Goal: Task Accomplishment & Management: Complete application form

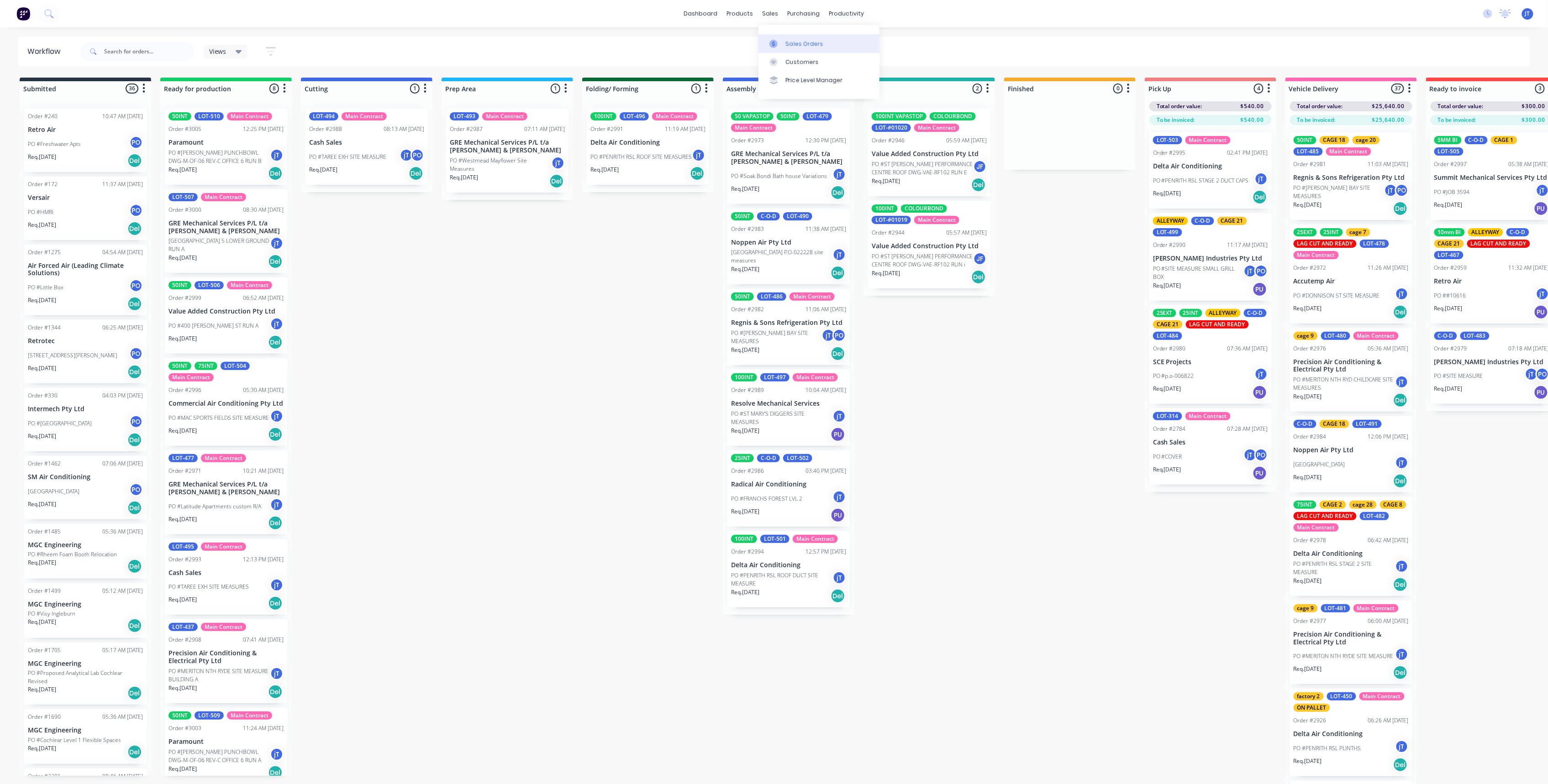
click at [804, 49] on link "Sales Orders" at bounding box center [819, 43] width 121 height 18
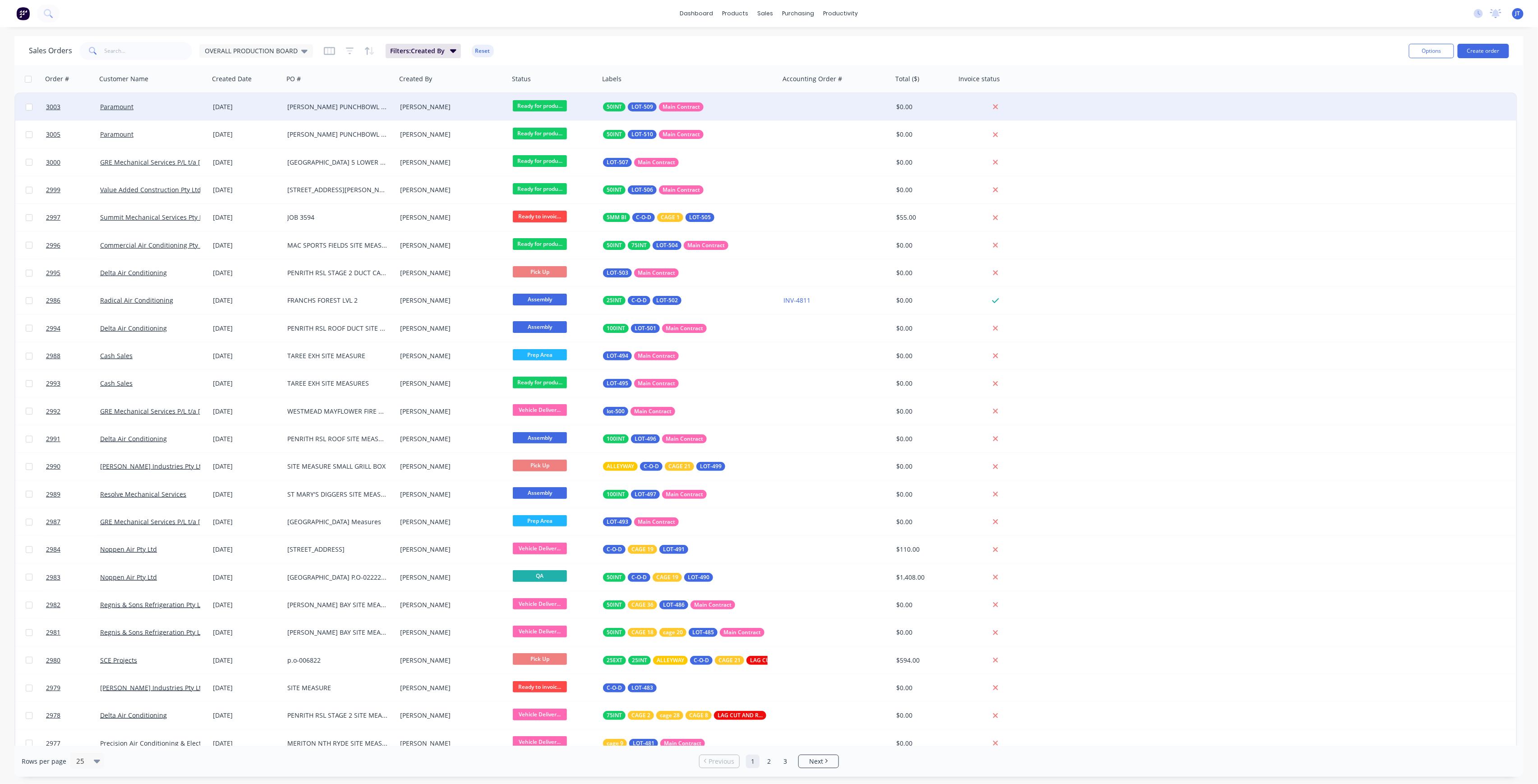
click at [320, 108] on div "[PERSON_NAME] PUNCHBOWL DWG-M-OF-06 REV-C OFFICE 6 RUN A" at bounding box center [338, 106] width 100 height 9
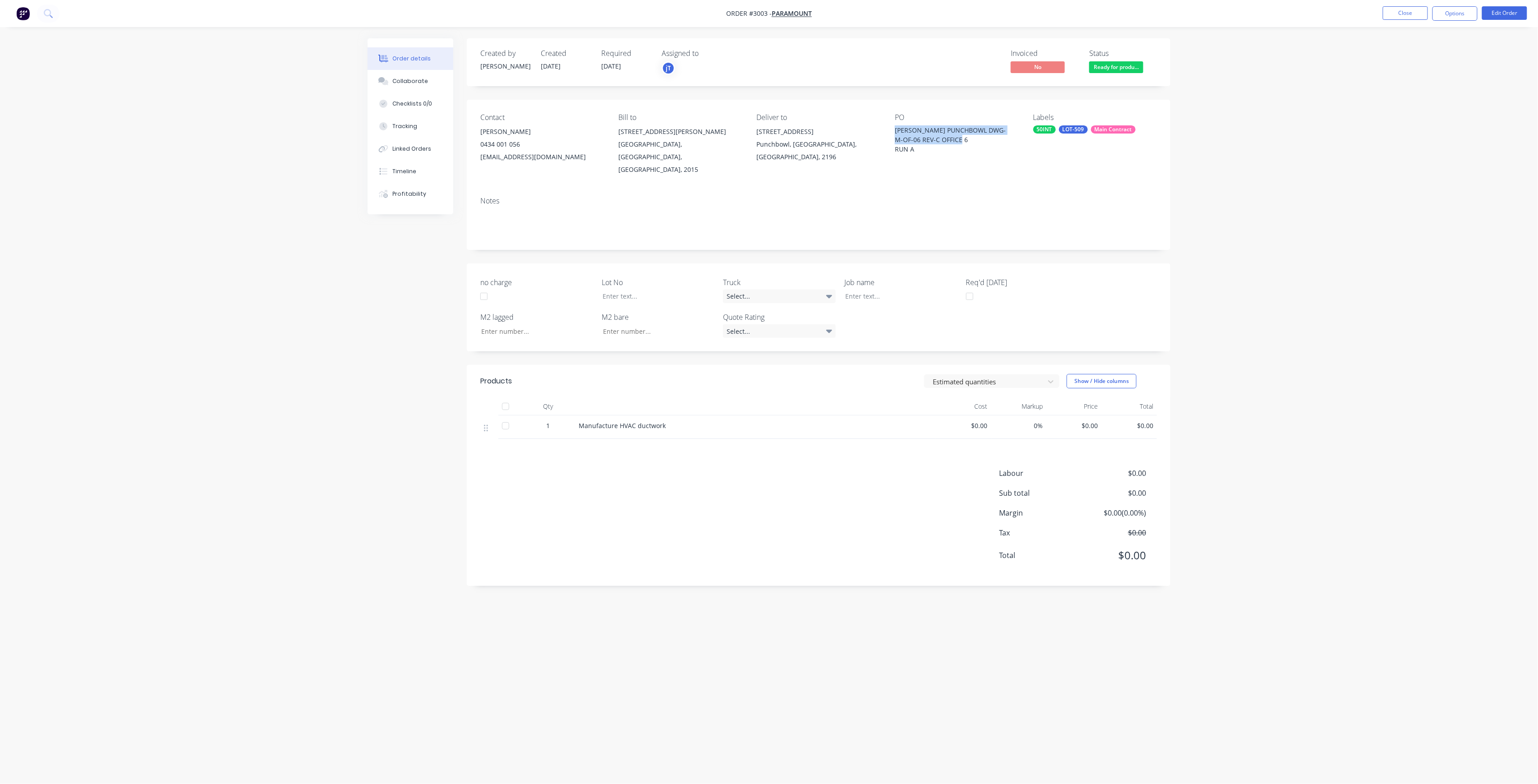
drag, startPoint x: 960, startPoint y: 139, endPoint x: 895, endPoint y: 132, distance: 65.4
click at [895, 132] on div "[PERSON_NAME] PUNCHBOWL DWG-M-OF-06 REV-C OFFICE 6 RUN A" at bounding box center [951, 139] width 113 height 28
copy div "[PERSON_NAME] PUNCHBOWL DWG-M-OF-06 REV-C OFFICE 6"
click at [1399, 15] on button "Close" at bounding box center [1406, 13] width 45 height 14
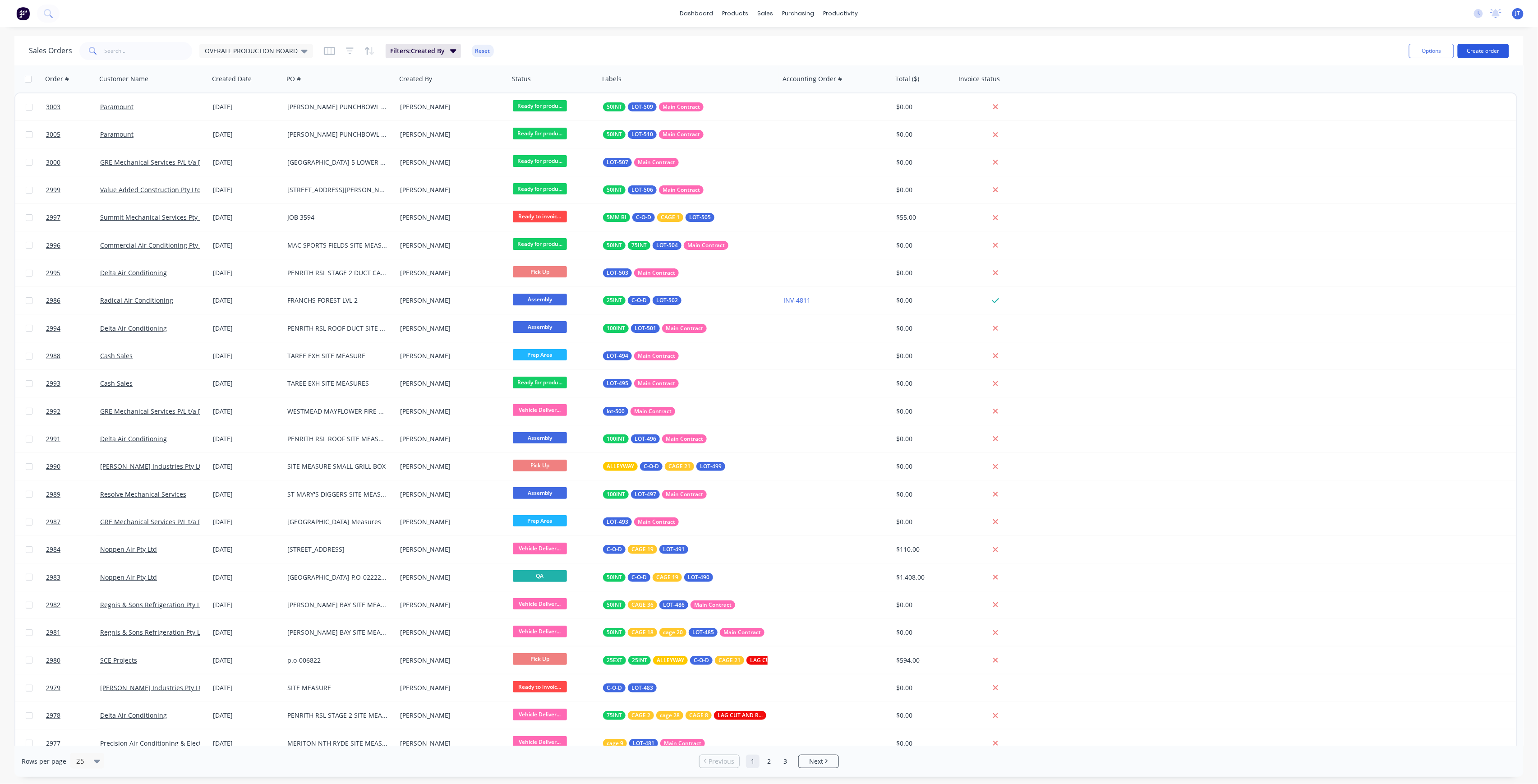
click at [1482, 51] on button "Create order" at bounding box center [1483, 51] width 51 height 14
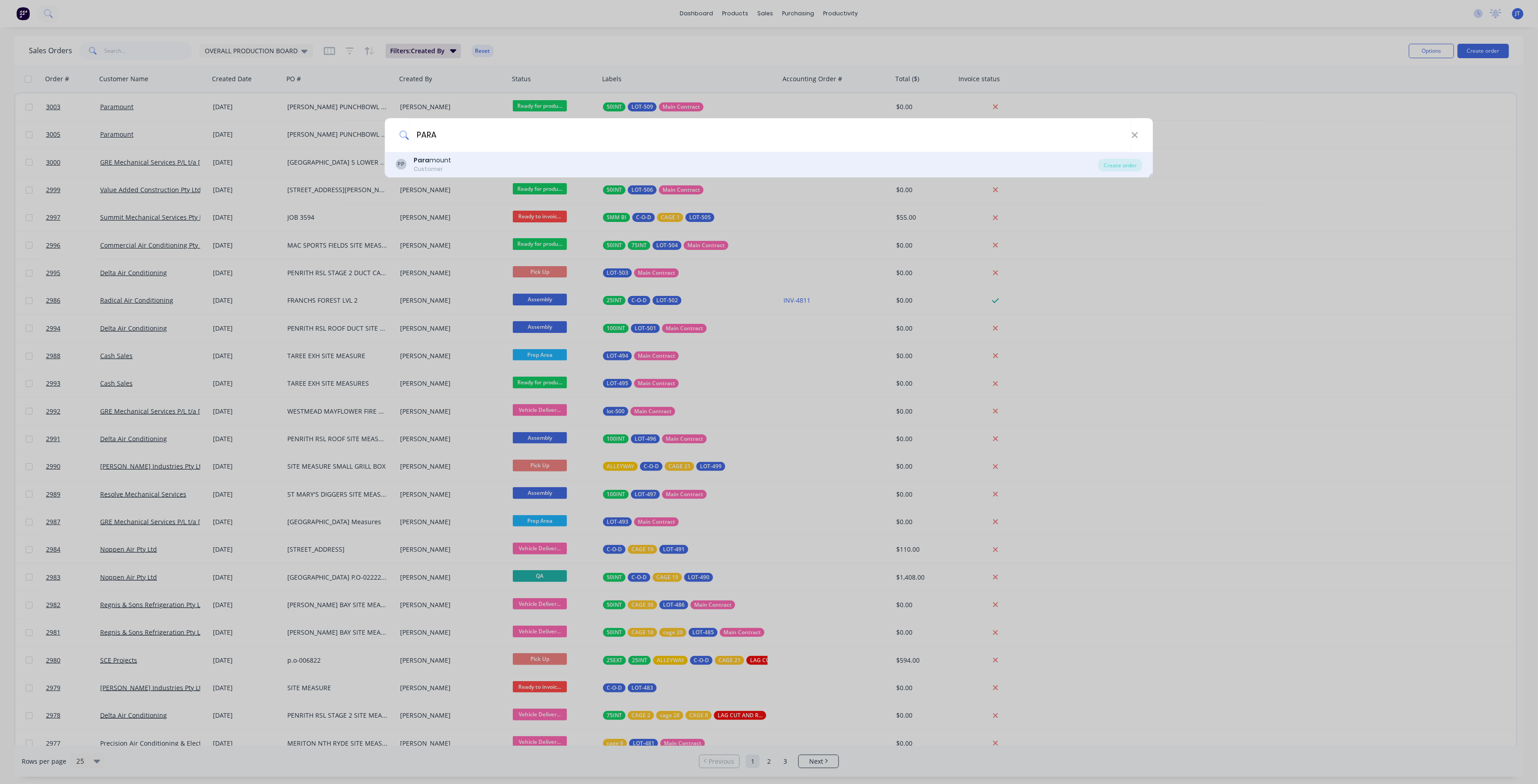
type input "PARA"
click at [533, 161] on div "PP Para mount Customer" at bounding box center [747, 165] width 702 height 18
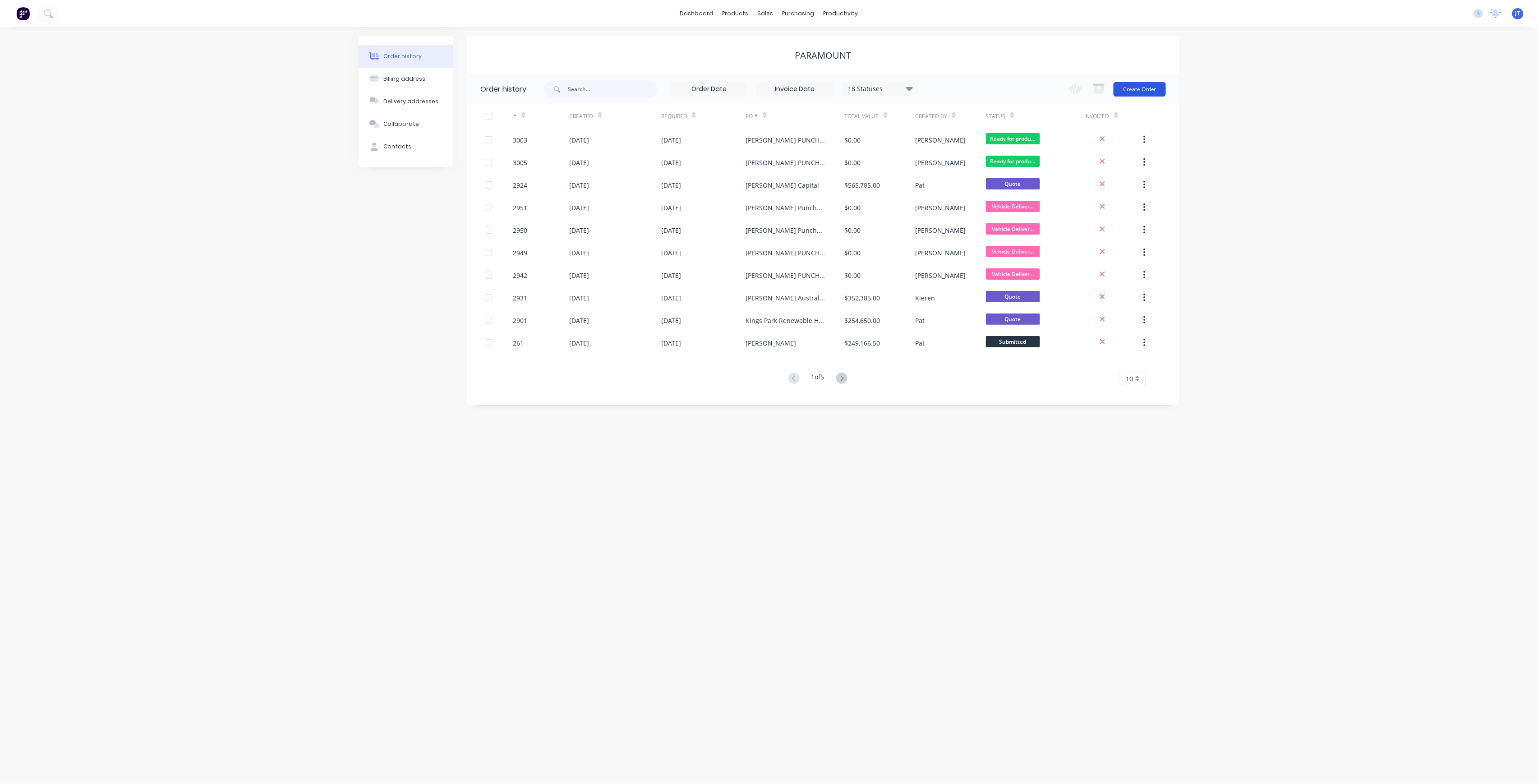
click at [1155, 88] on button "Create Order" at bounding box center [1139, 89] width 52 height 14
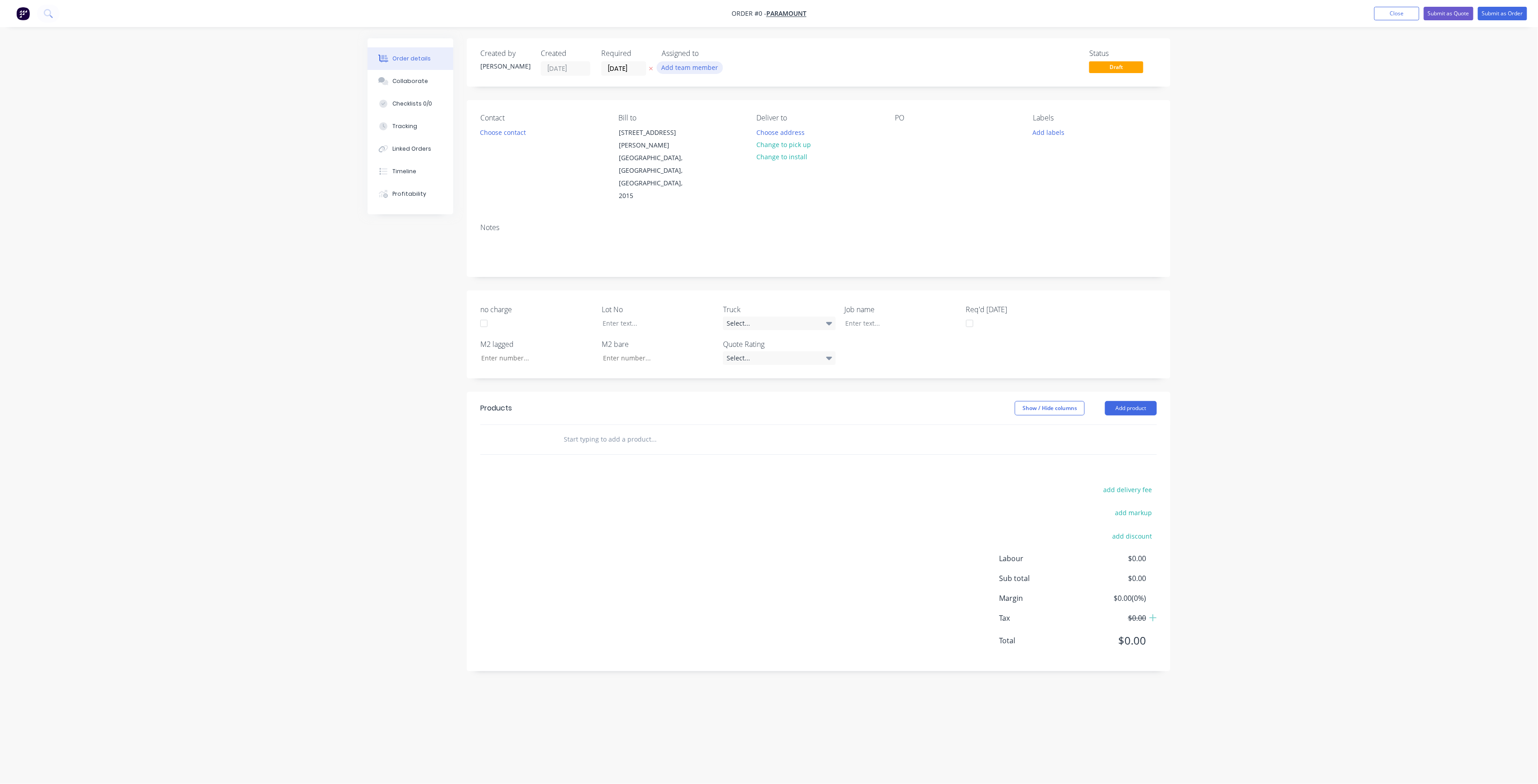
click at [704, 72] on button "Add team member" at bounding box center [689, 67] width 67 height 12
click at [707, 119] on div "[PERSON_NAME] (You)" at bounding box center [734, 117] width 90 height 10
click at [635, 67] on div "Creating draft order... Loading... Order details Collaborate Checklists 0/0 Tra…" at bounding box center [769, 375] width 821 height 673
click at [635, 66] on input "[DATE]" at bounding box center [624, 69] width 44 height 14
click at [670, 134] on div "8" at bounding box center [668, 132] width 14 height 14
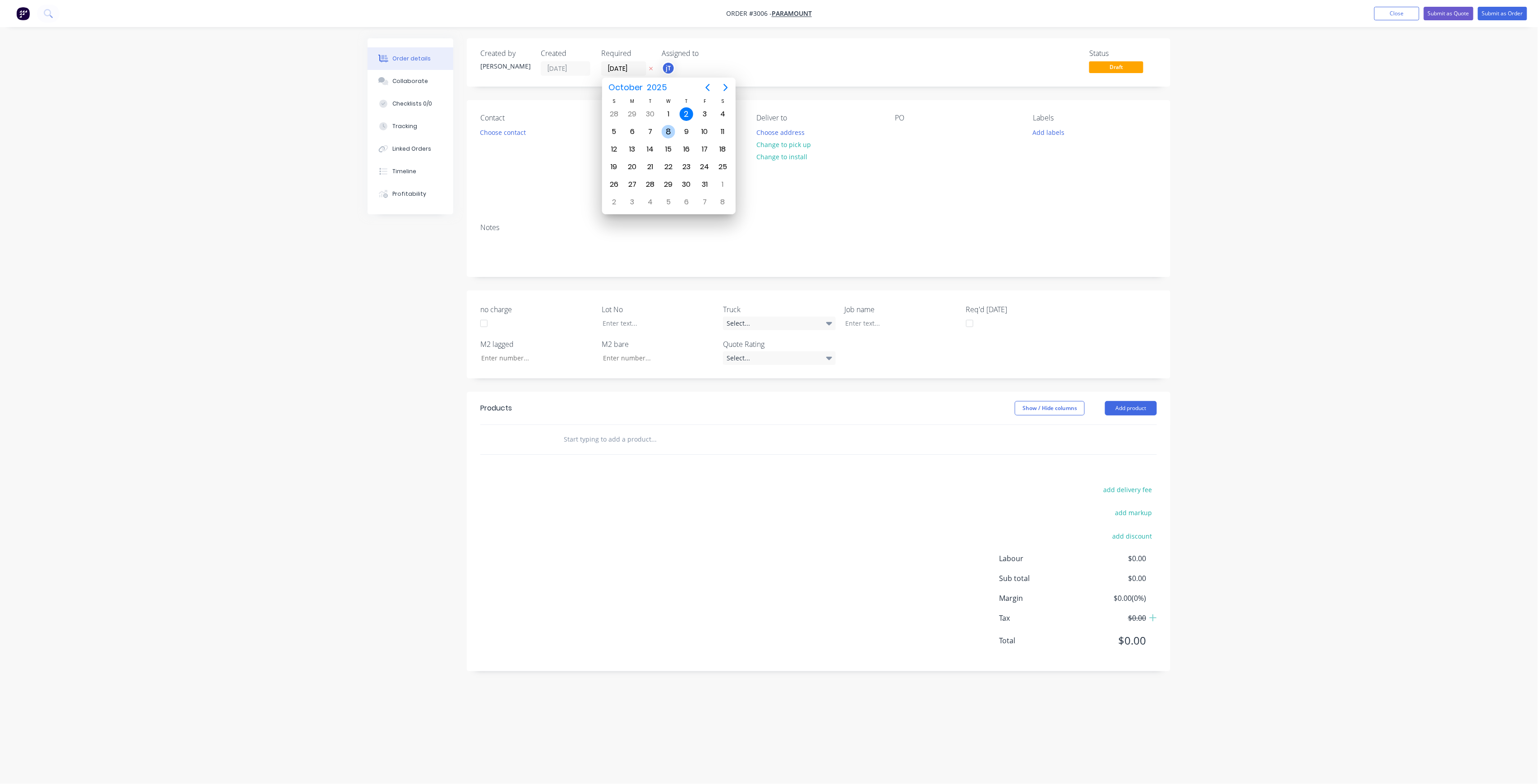
type input "[DATE]"
click at [501, 135] on button "Choose contact" at bounding box center [503, 132] width 56 height 12
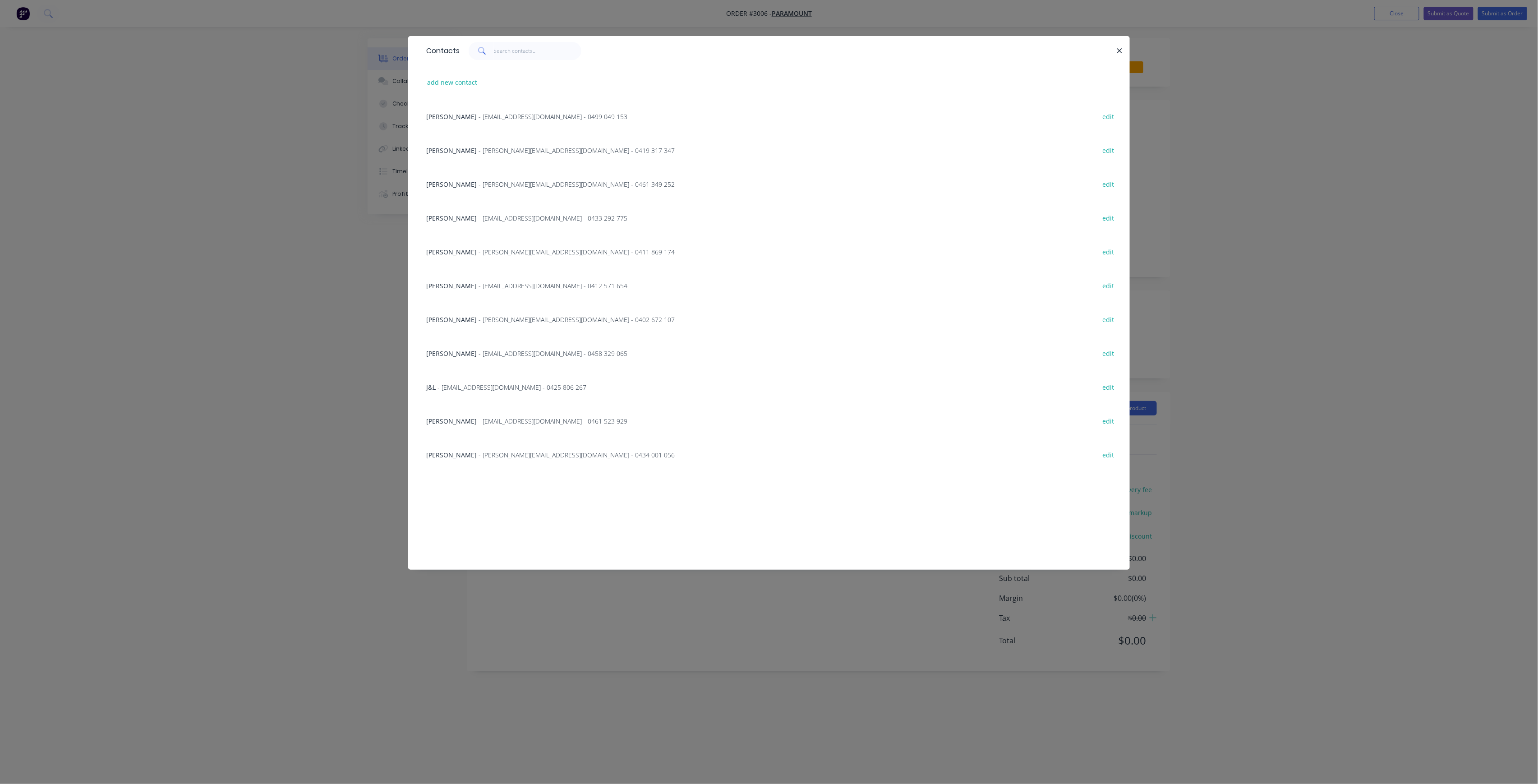
click at [500, 444] on div "[PERSON_NAME] - [PERSON_NAME][EMAIL_ADDRESS][DOMAIN_NAME] - 0434 001 056 edit" at bounding box center [769, 454] width 694 height 34
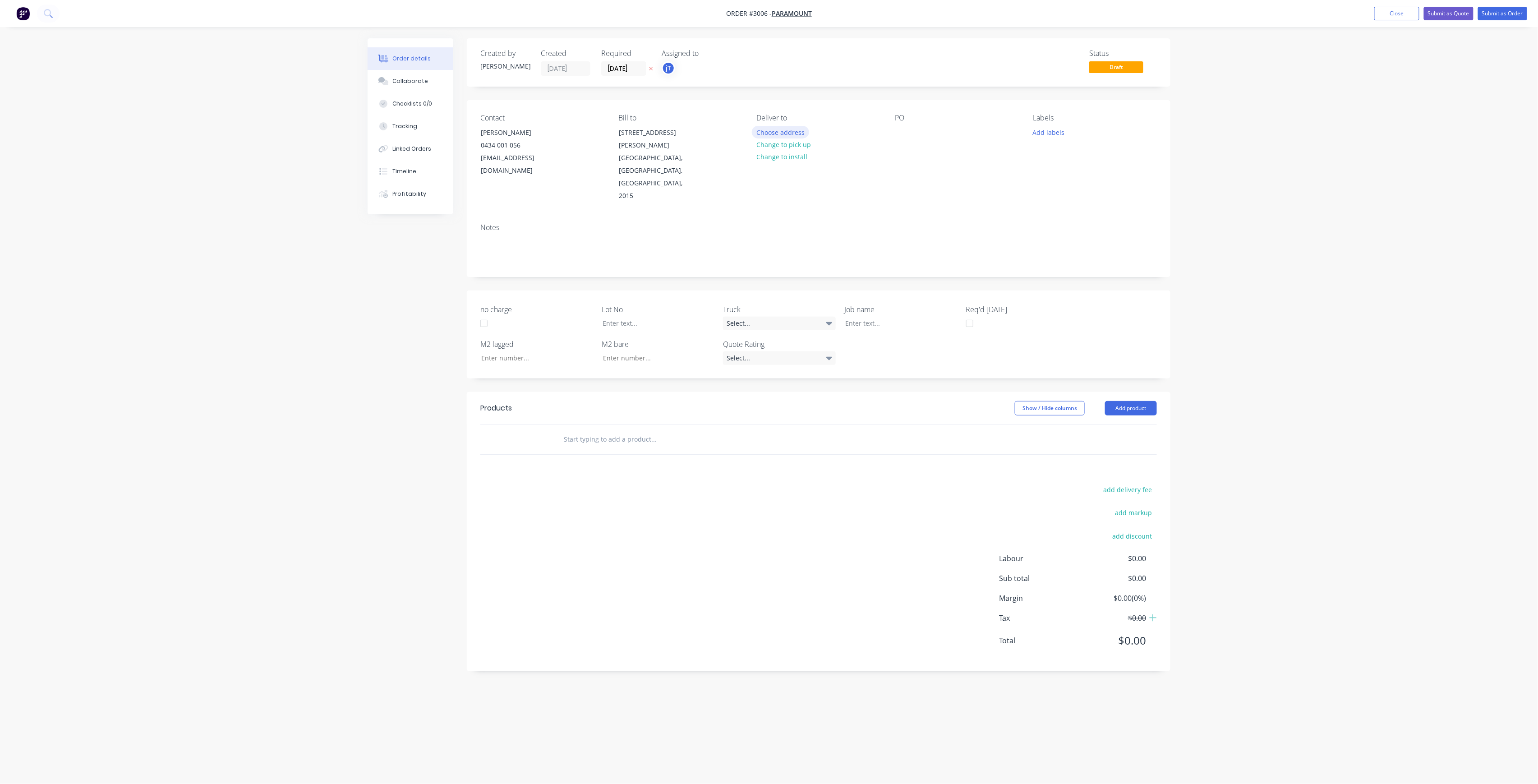
click at [790, 132] on button "Choose address" at bounding box center [781, 132] width 58 height 12
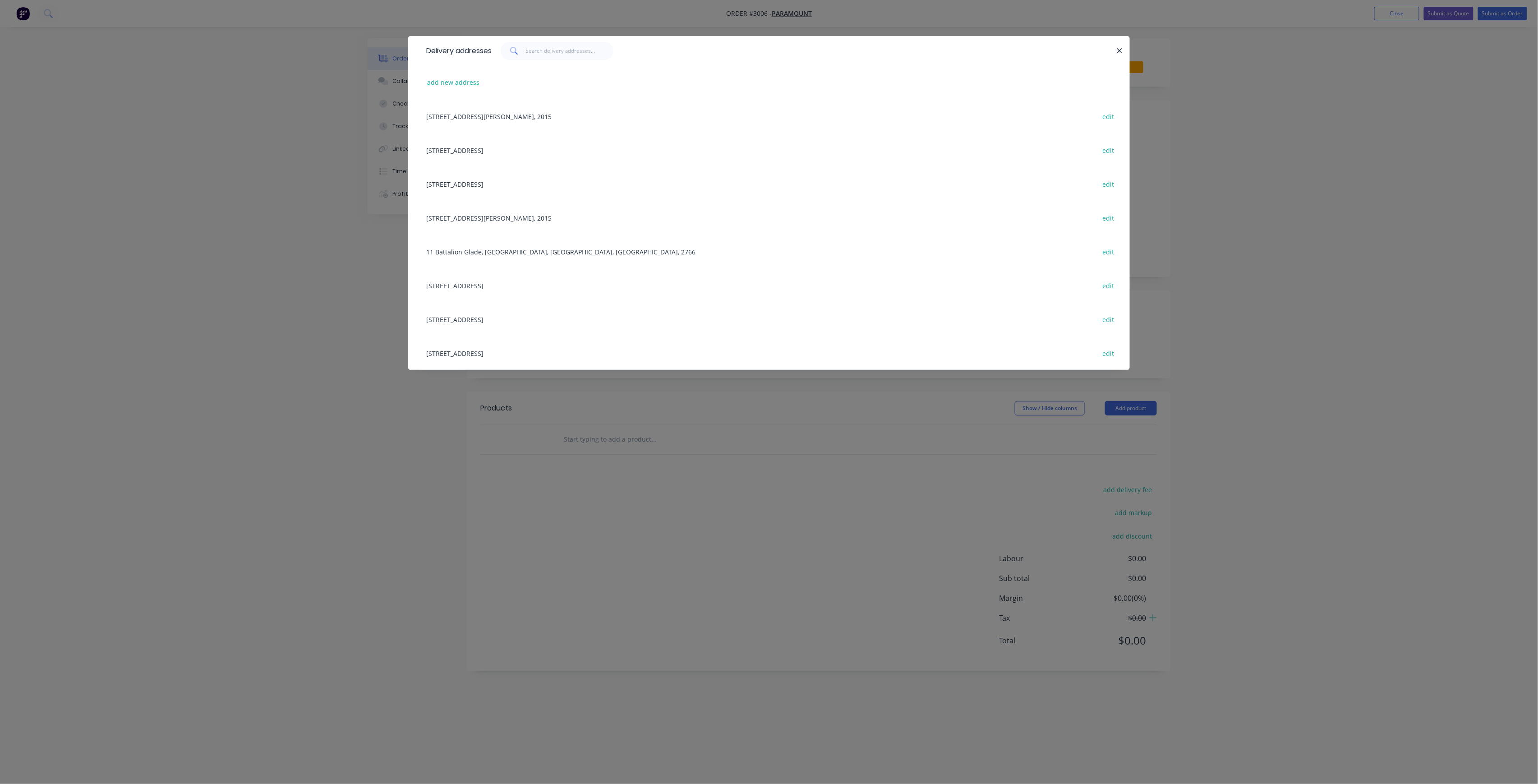
click at [576, 318] on div "[STREET_ADDRESS] edit" at bounding box center [769, 318] width 694 height 34
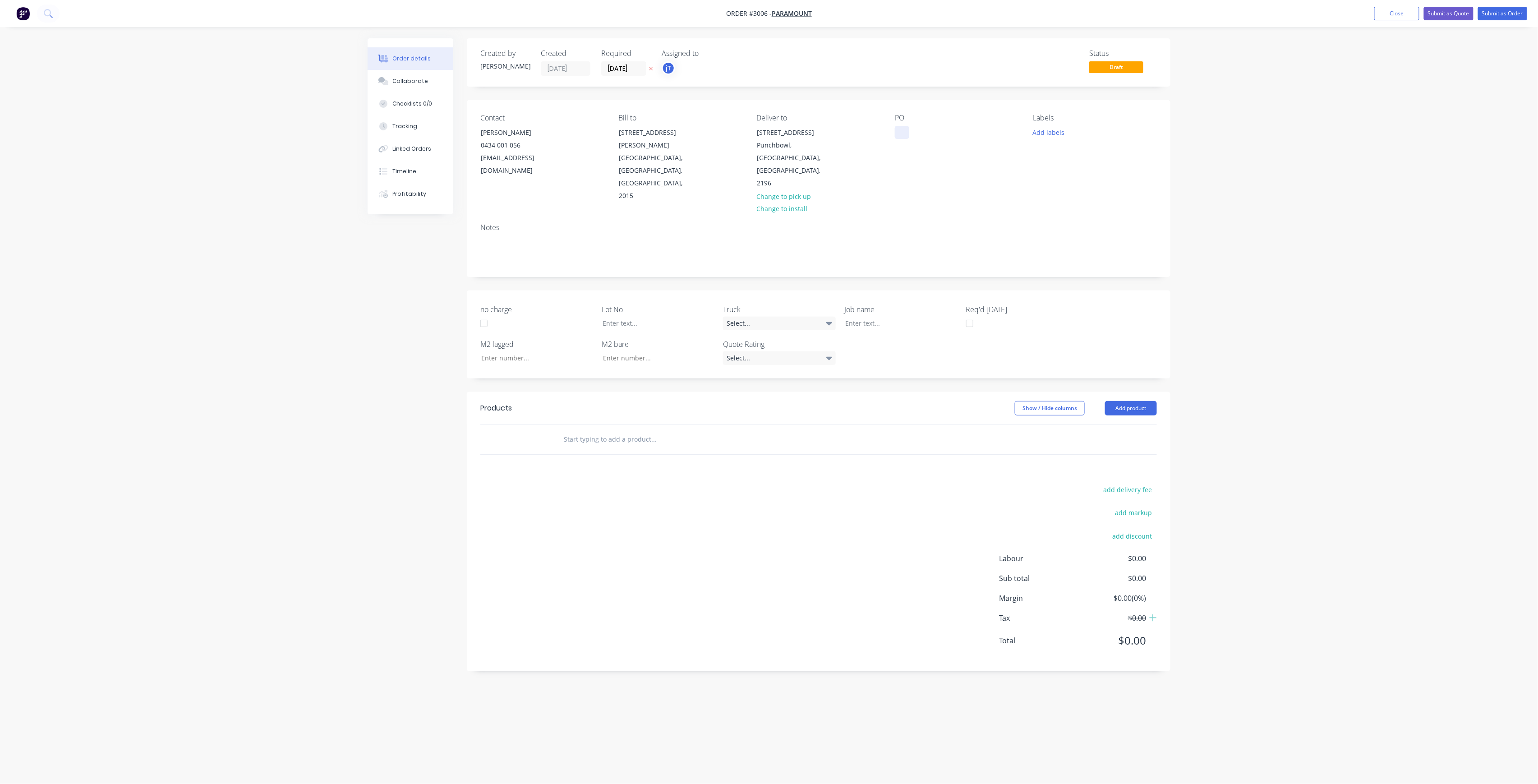
click at [896, 132] on div at bounding box center [901, 132] width 14 height 13
paste div
click at [1054, 128] on button "Add labels" at bounding box center [1048, 132] width 41 height 12
click at [1099, 154] on input "text" at bounding box center [1107, 158] width 94 height 18
click at [1076, 209] on div "LOT-512" at bounding box center [1072, 213] width 29 height 10
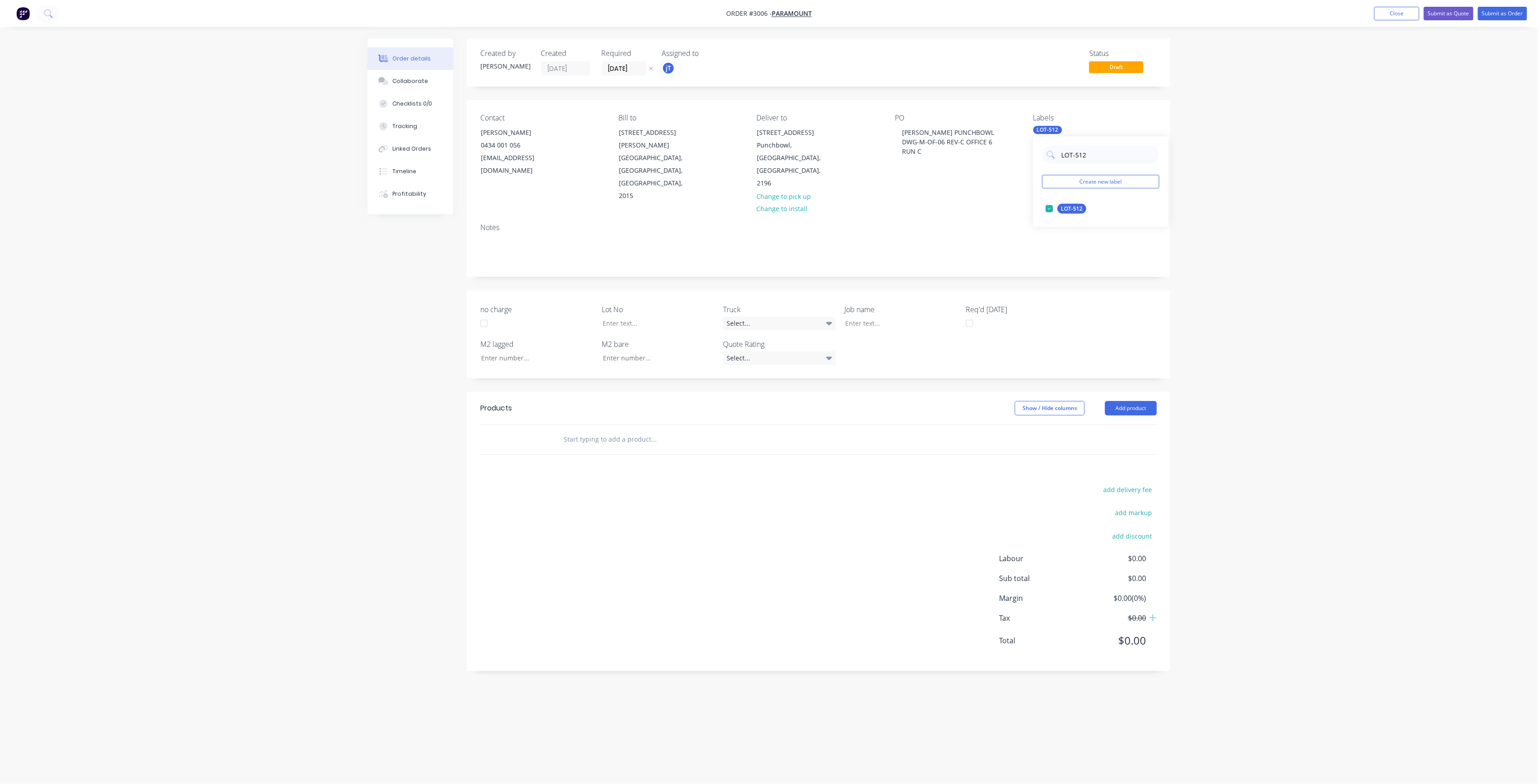
drag, startPoint x: 1074, startPoint y: 158, endPoint x: 1065, endPoint y: 164, distance: 10.8
click at [1065, 164] on div "LOT-512 Create new label LOT-512 edit" at bounding box center [1100, 181] width 135 height 90
type input "L"
click at [1069, 209] on div "Main Contract" at bounding box center [1080, 209] width 45 height 10
drag, startPoint x: 1083, startPoint y: 156, endPoint x: 1063, endPoint y: 163, distance: 21.2
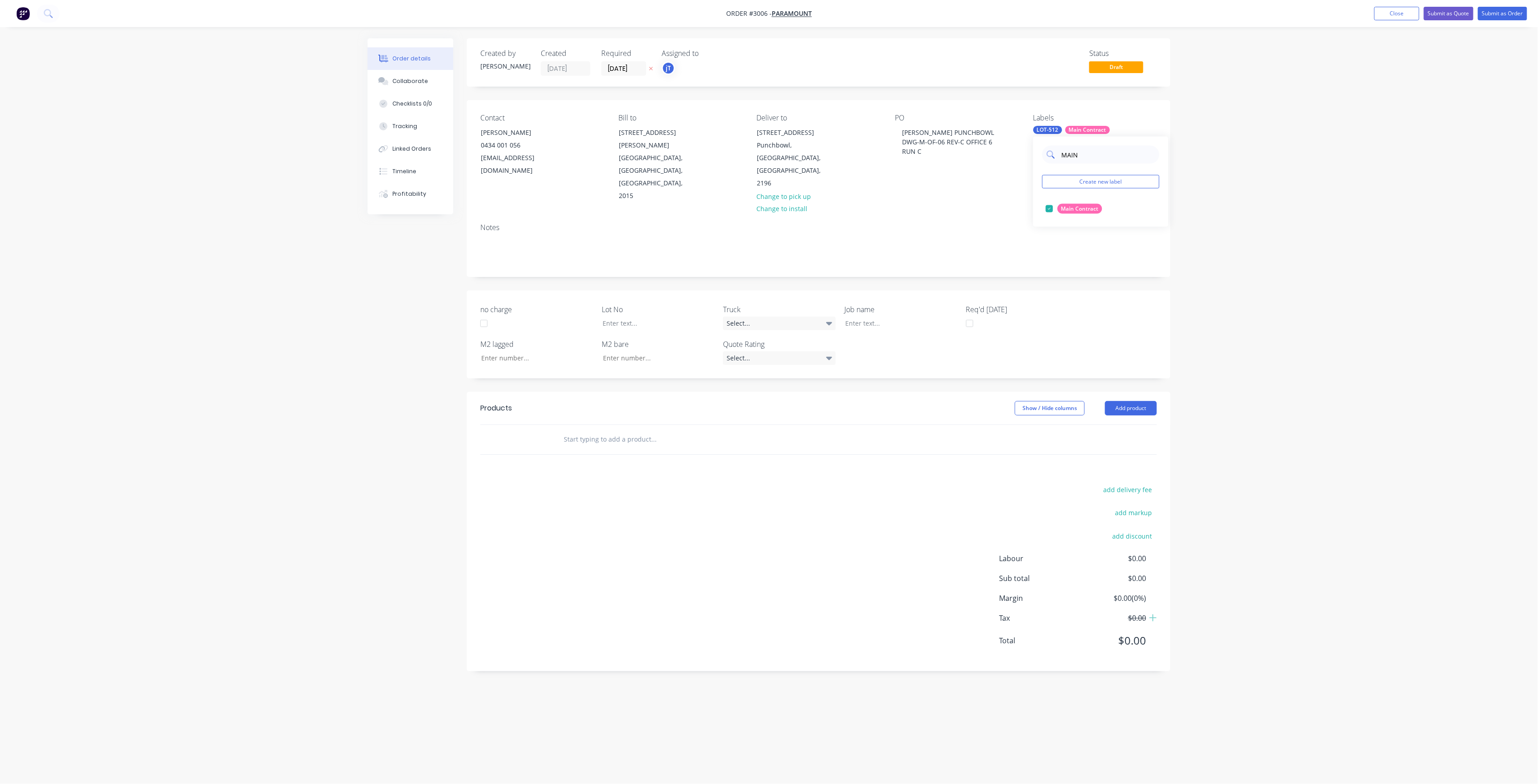
click at [1063, 163] on input "MAIN" at bounding box center [1107, 154] width 94 height 18
type input "75"
click at [1074, 244] on div "75INT" at bounding box center [1069, 245] width 23 height 10
click at [1072, 241] on div "75ext" at bounding box center [1069, 245] width 22 height 10
click at [593, 430] on input "text" at bounding box center [653, 439] width 180 height 18
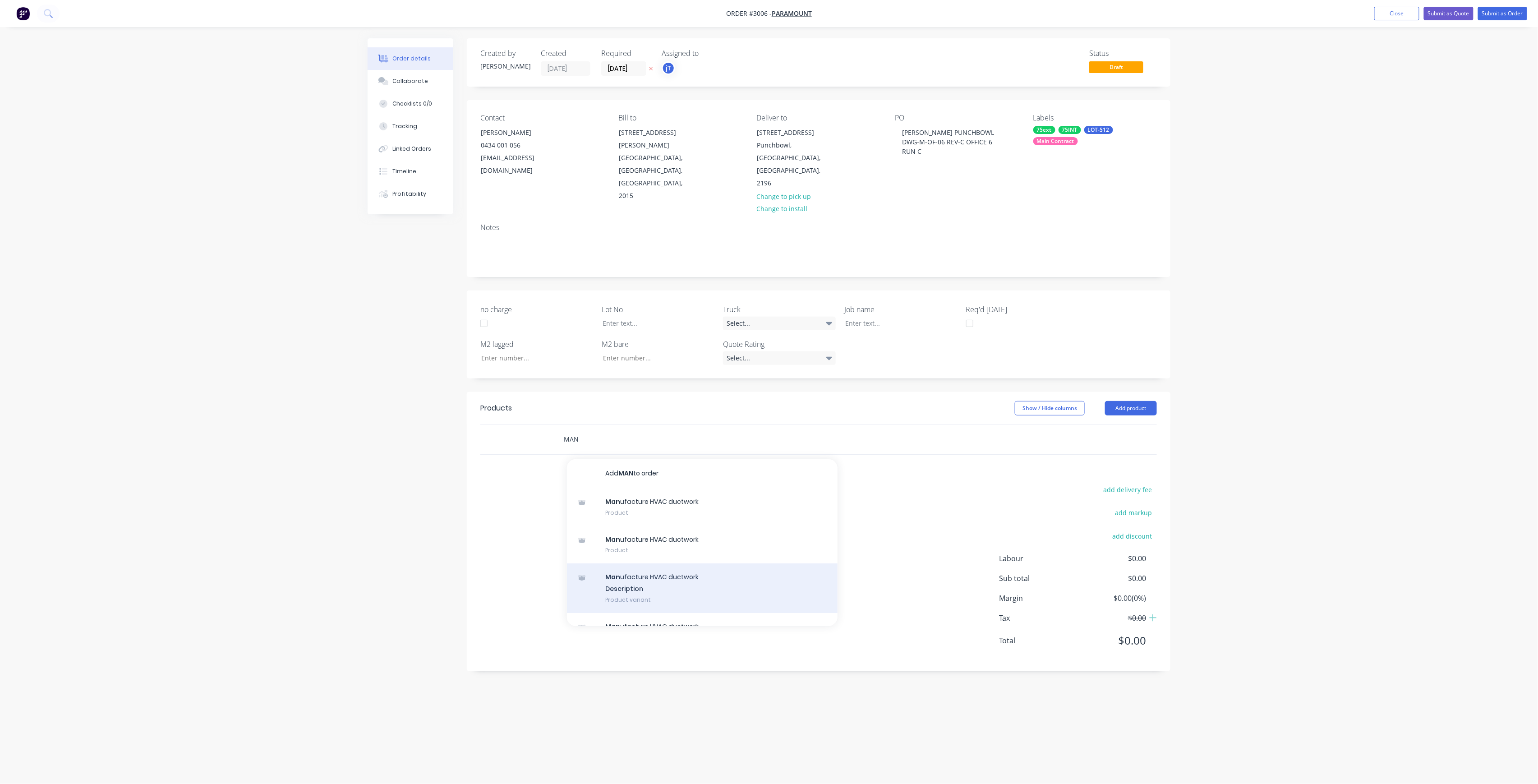
type input "MAN"
click at [650, 563] on div "Man ufacture HVAC ductwork Description Product variant" at bounding box center [702, 588] width 270 height 49
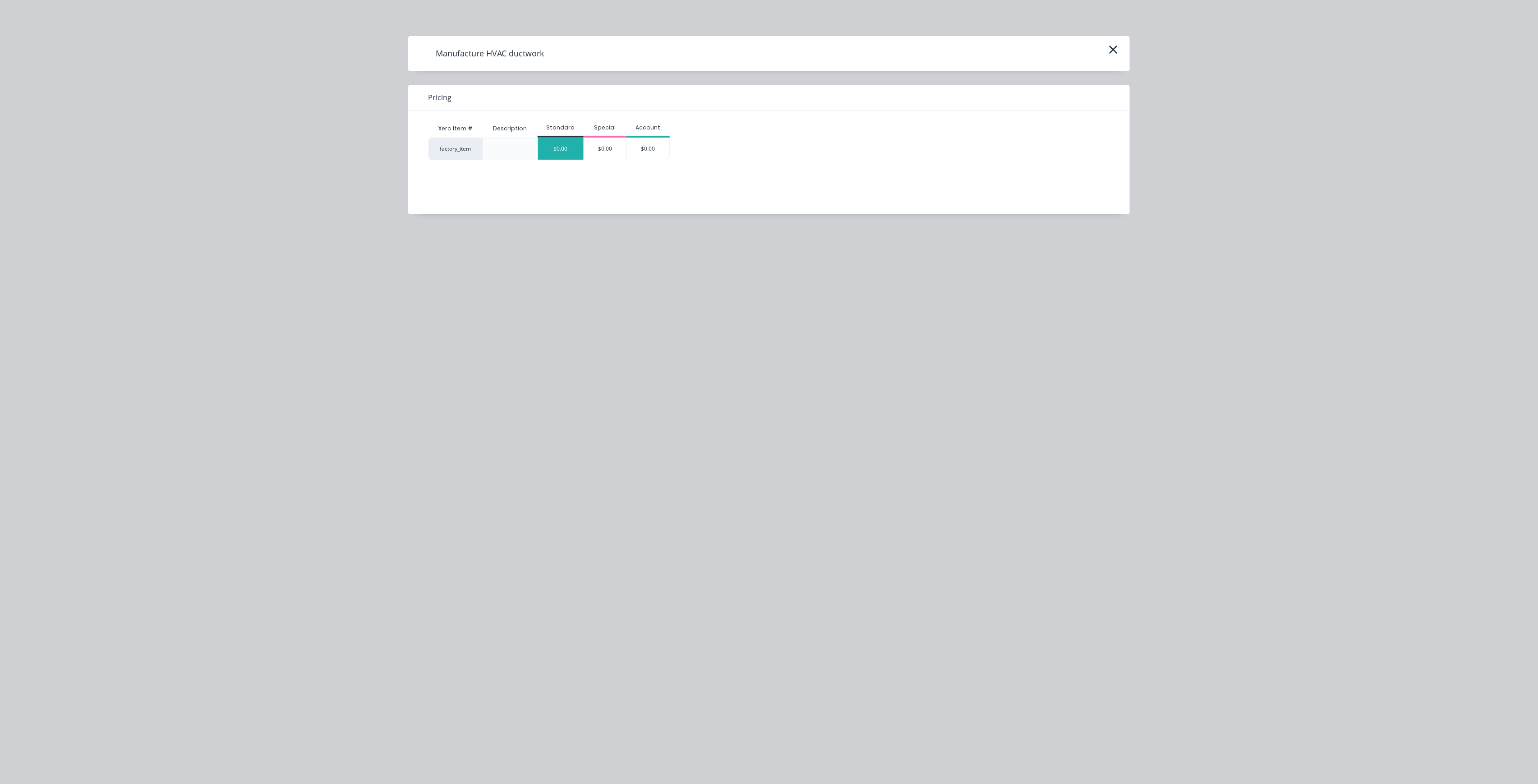
click at [565, 152] on div "$0.00" at bounding box center [560, 149] width 45 height 22
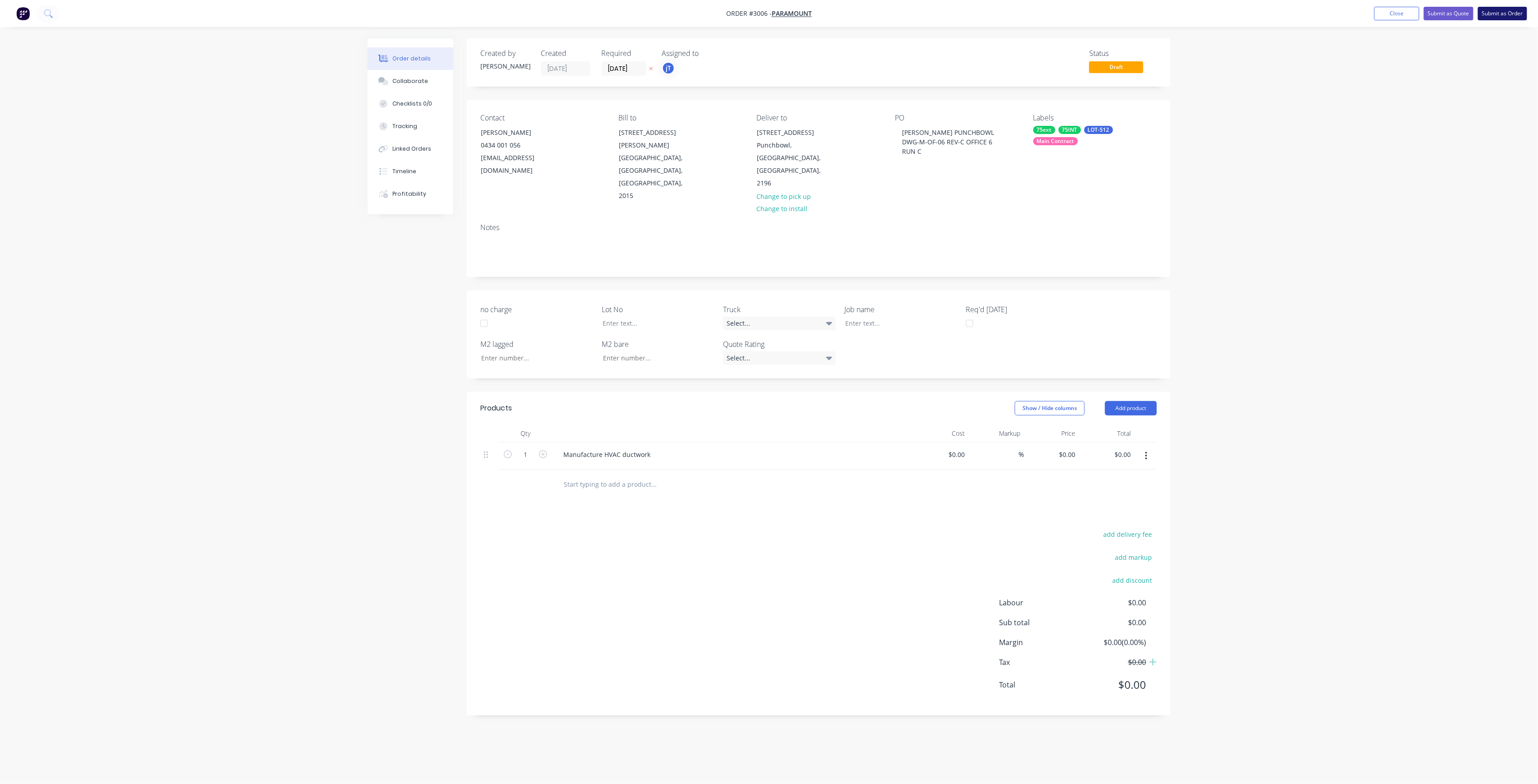
click at [1496, 17] on button "Submit as Order" at bounding box center [1502, 14] width 49 height 14
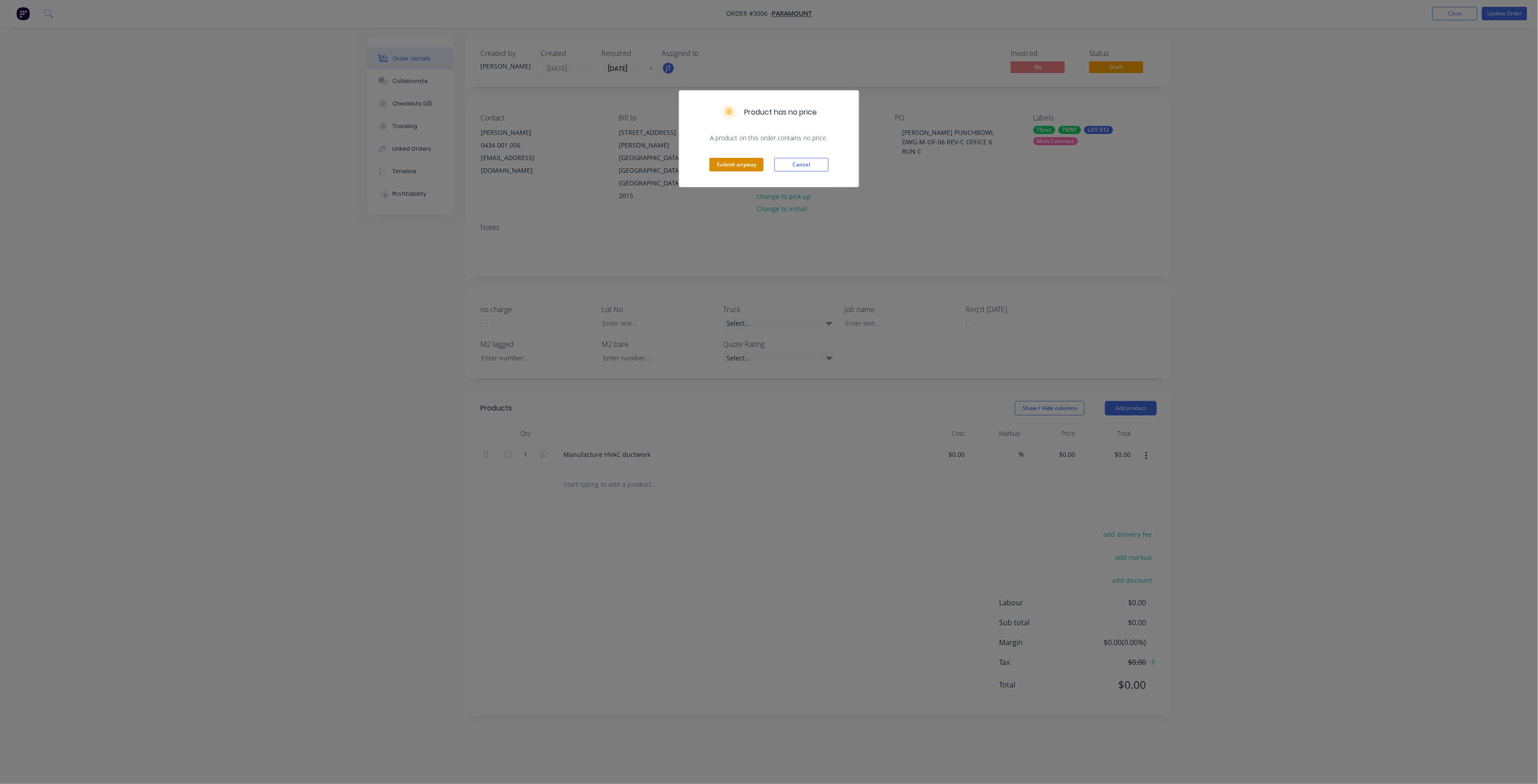
click at [748, 167] on button "Submit anyway" at bounding box center [736, 165] width 54 height 14
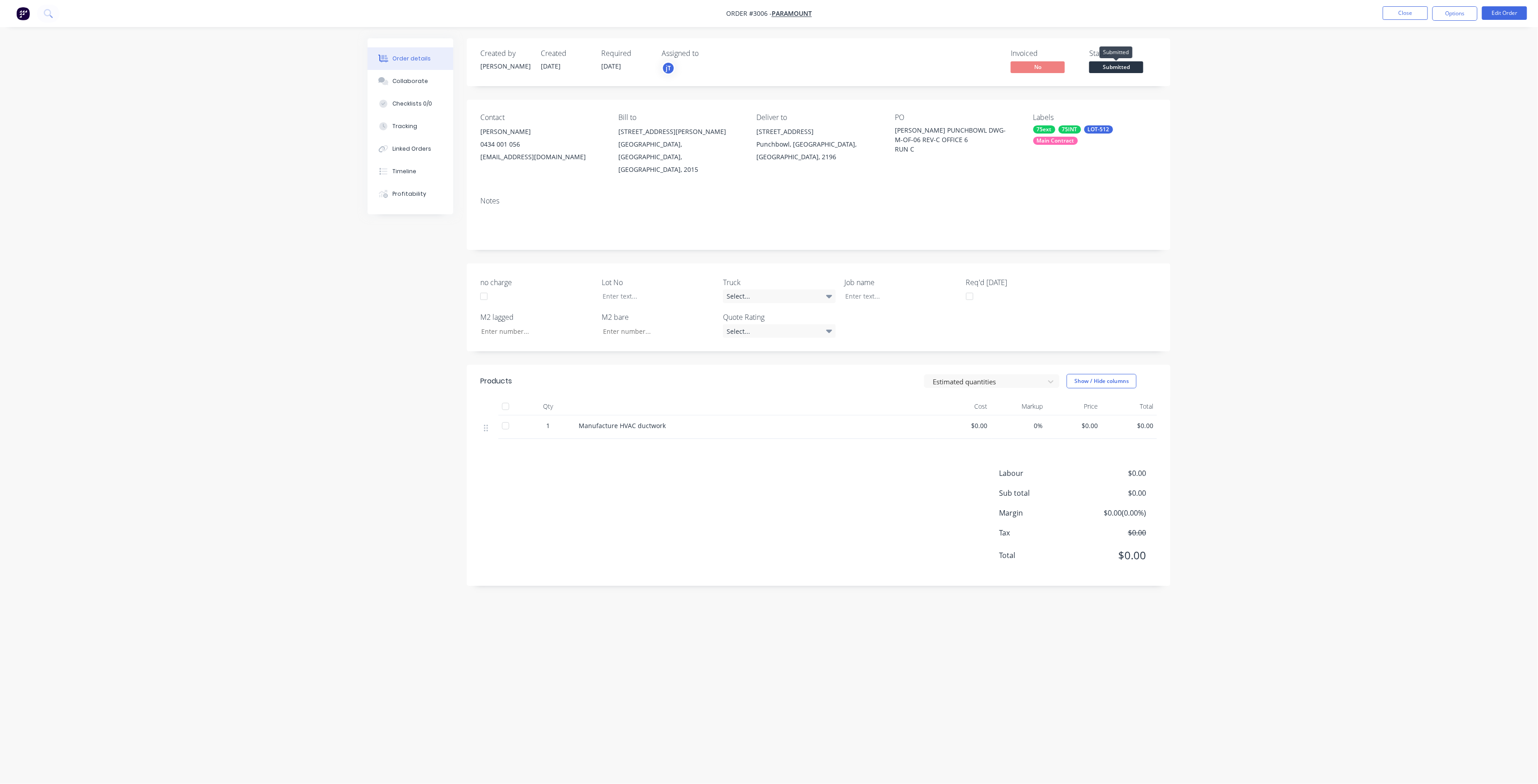
click at [1115, 71] on span "Submitted" at bounding box center [1116, 67] width 54 height 11
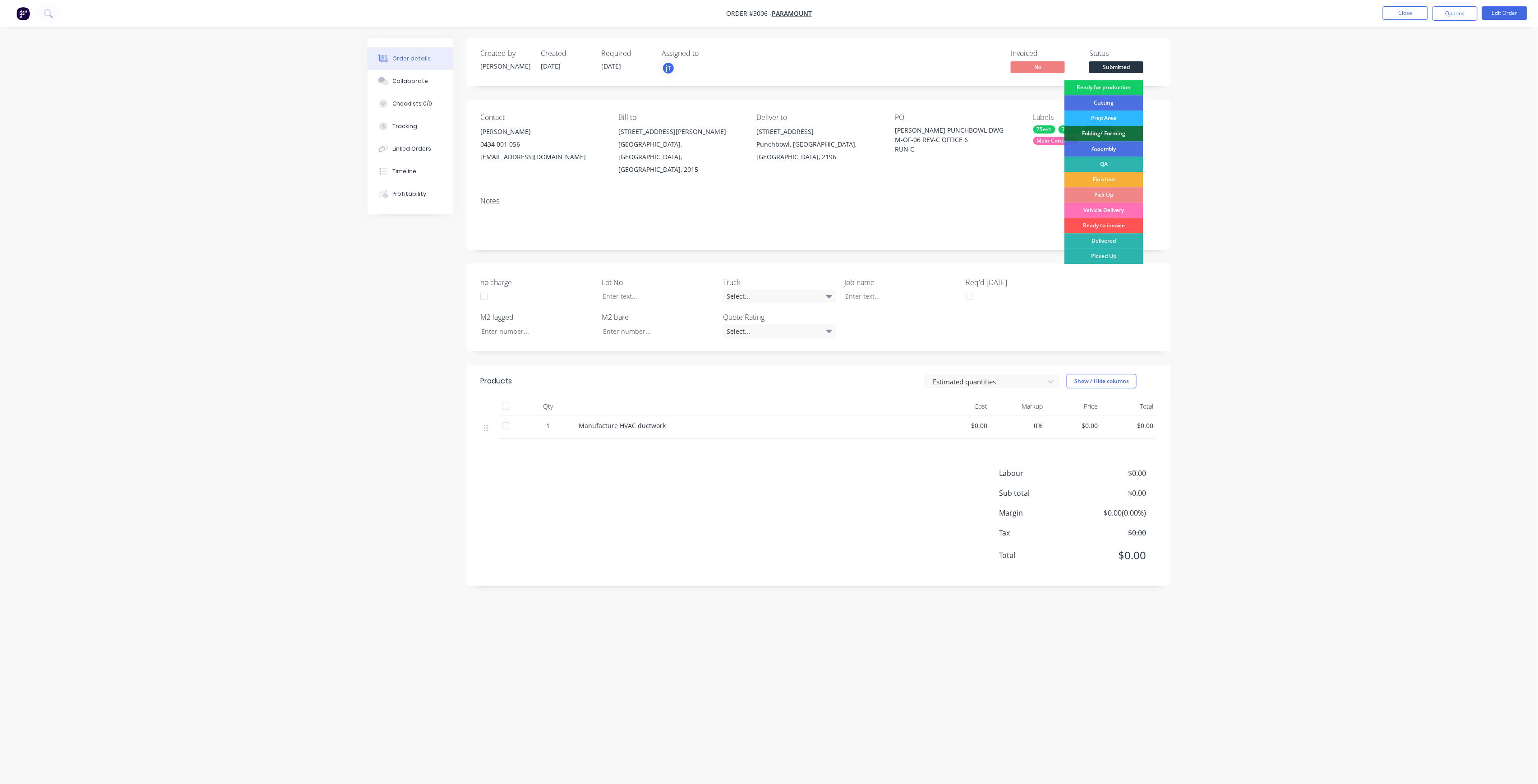
click at [1125, 88] on div "Ready for production" at bounding box center [1104, 87] width 79 height 15
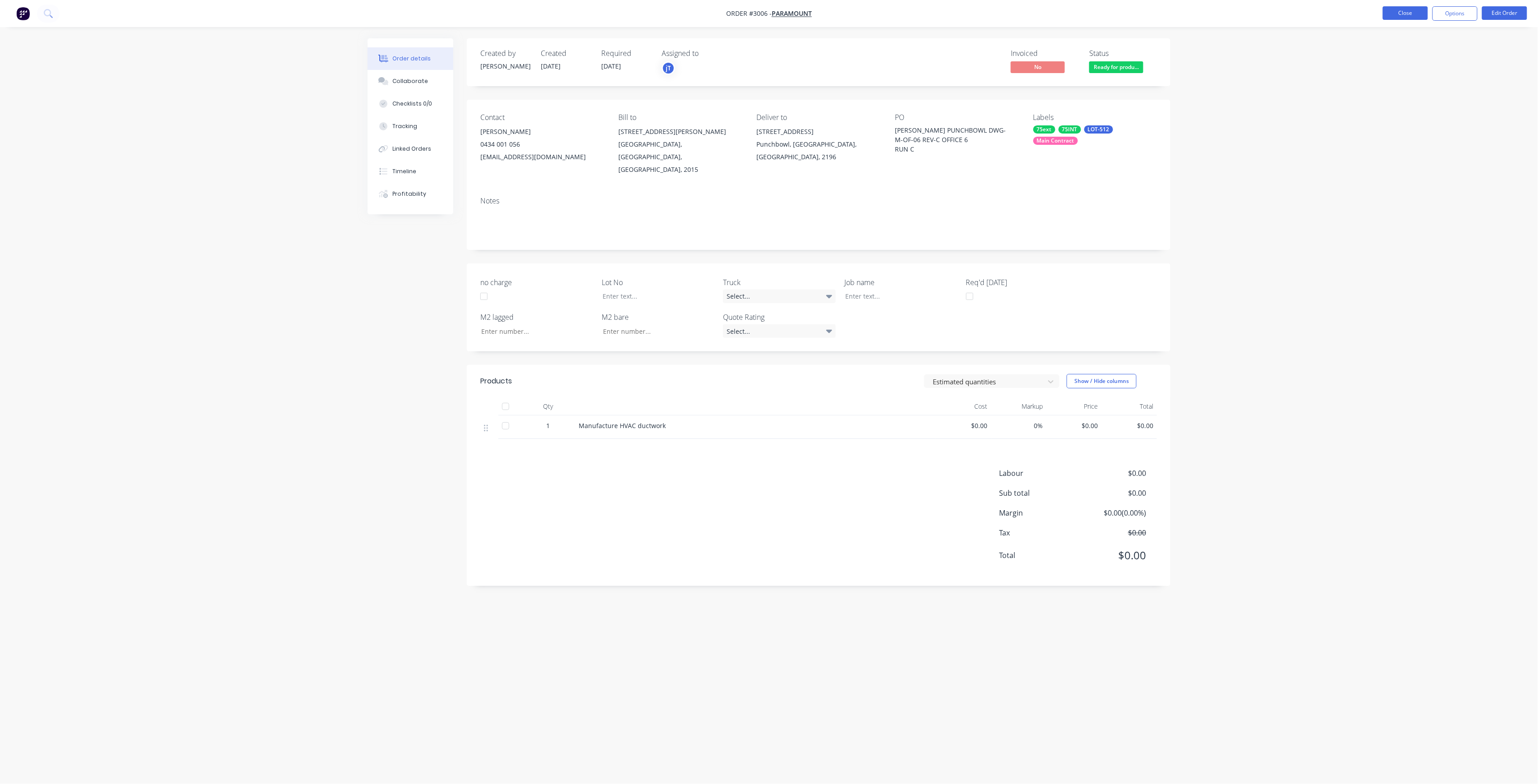
click at [1404, 17] on button "Close" at bounding box center [1406, 13] width 45 height 14
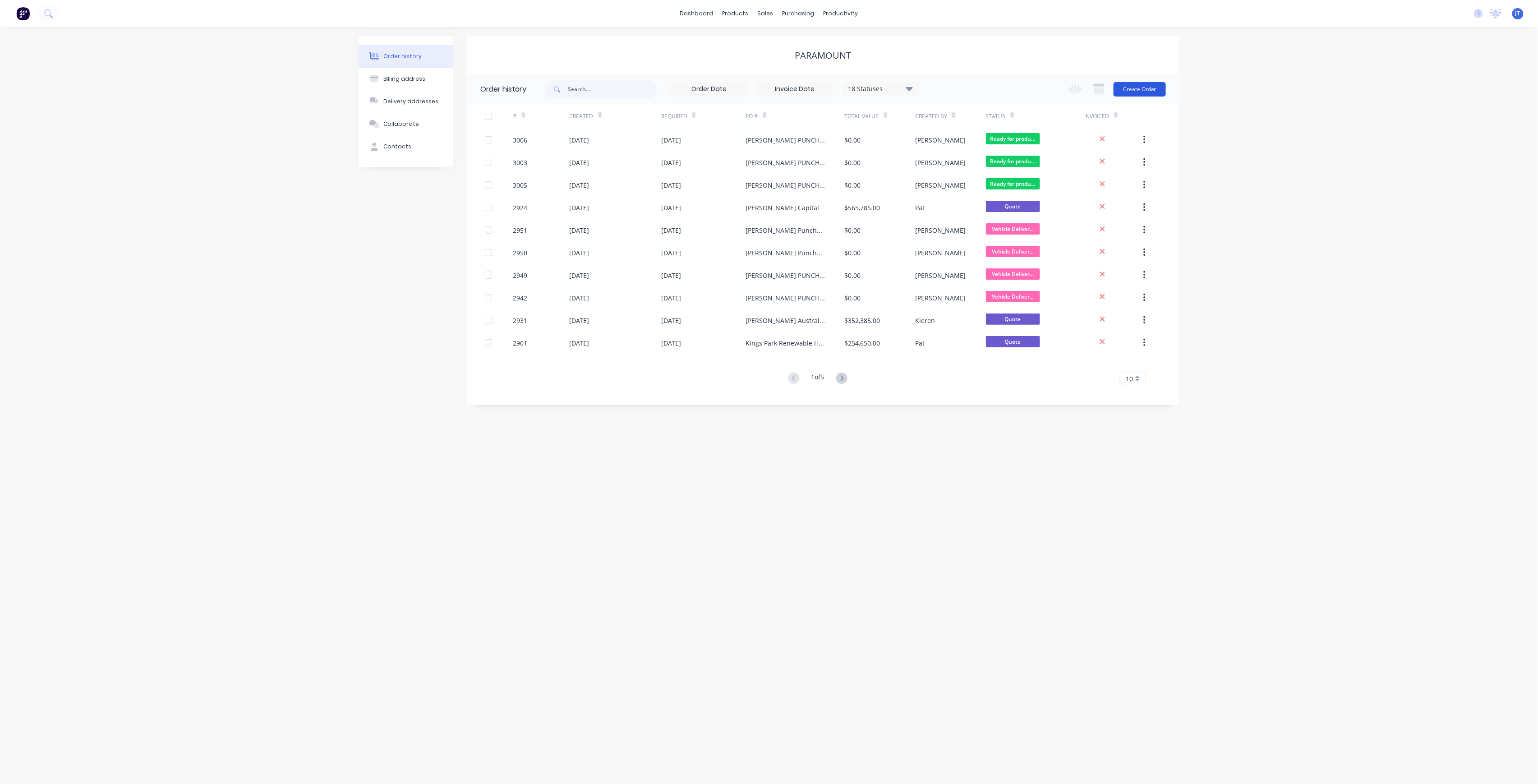
click at [1153, 84] on button "Create Order" at bounding box center [1139, 89] width 52 height 14
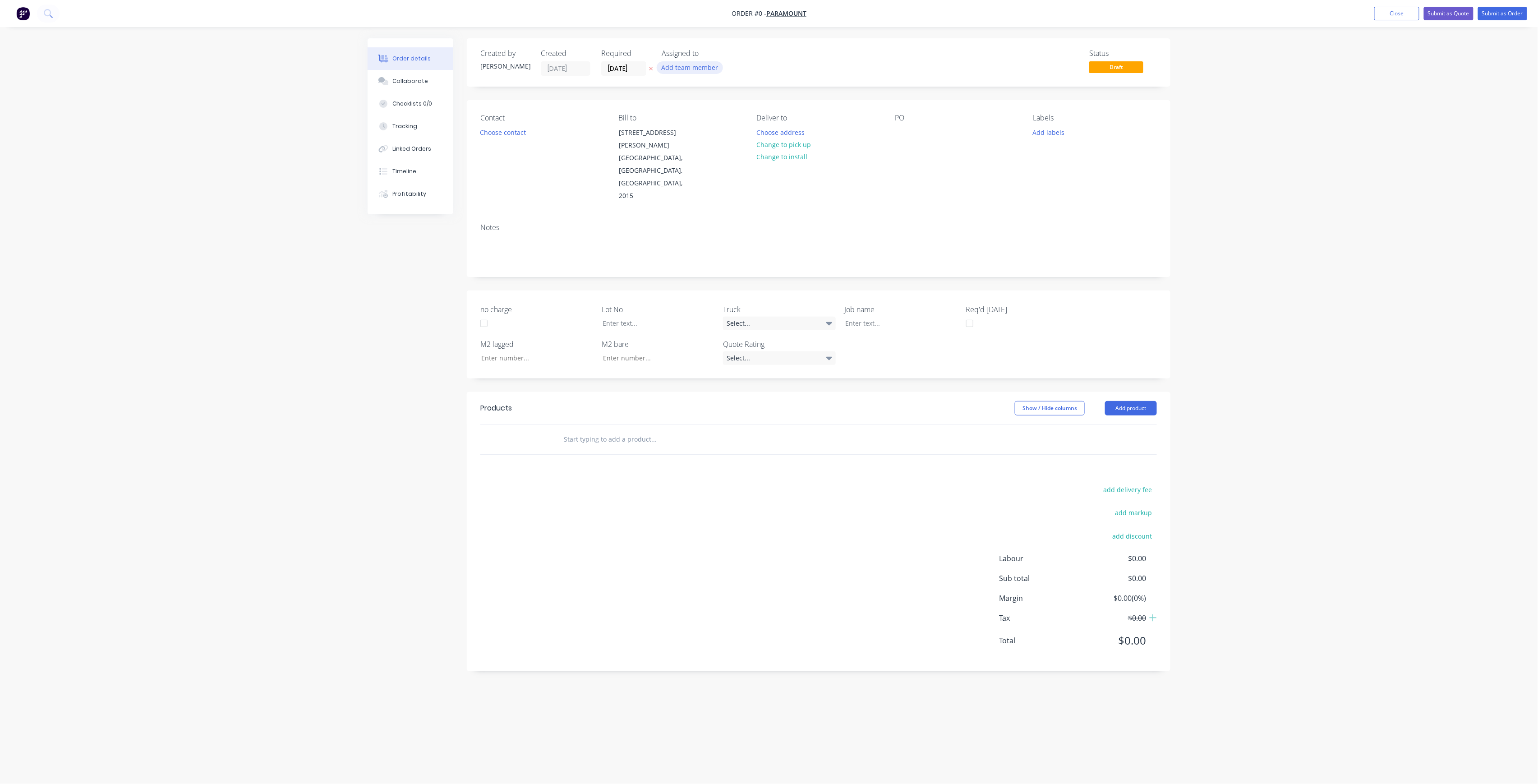
click at [684, 67] on button "Add team member" at bounding box center [689, 67] width 67 height 12
click at [708, 112] on div "[PERSON_NAME] (You)" at bounding box center [734, 117] width 90 height 10
click at [637, 67] on div "Creating draft order... Loading... Order details Collaborate Checklists 0/0 Tra…" at bounding box center [769, 375] width 821 height 673
click at [639, 65] on input "[DATE]" at bounding box center [624, 69] width 44 height 14
click at [671, 128] on div "8" at bounding box center [668, 132] width 14 height 14
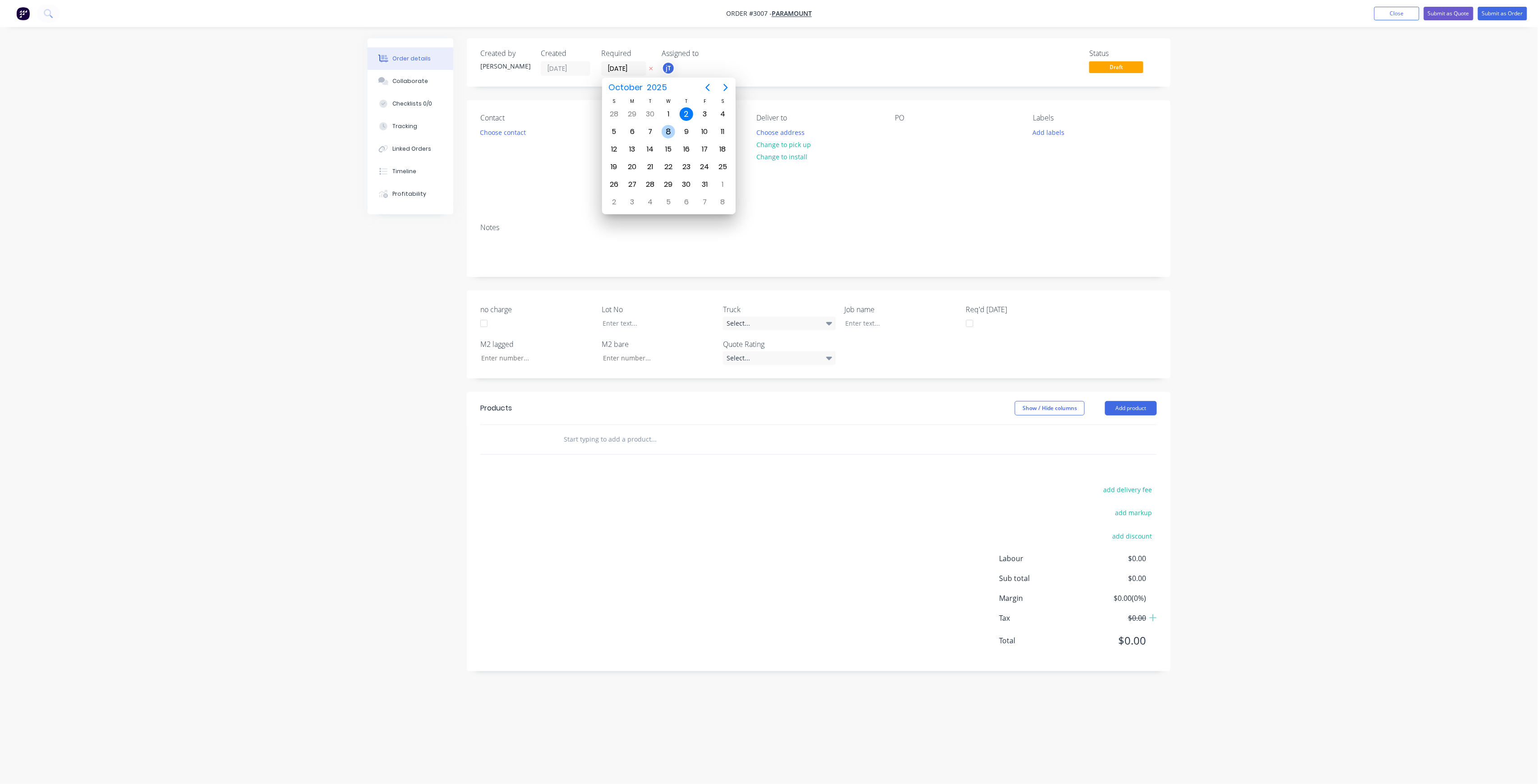
type input "[DATE]"
click at [521, 132] on button "Choose contact" at bounding box center [503, 132] width 56 height 12
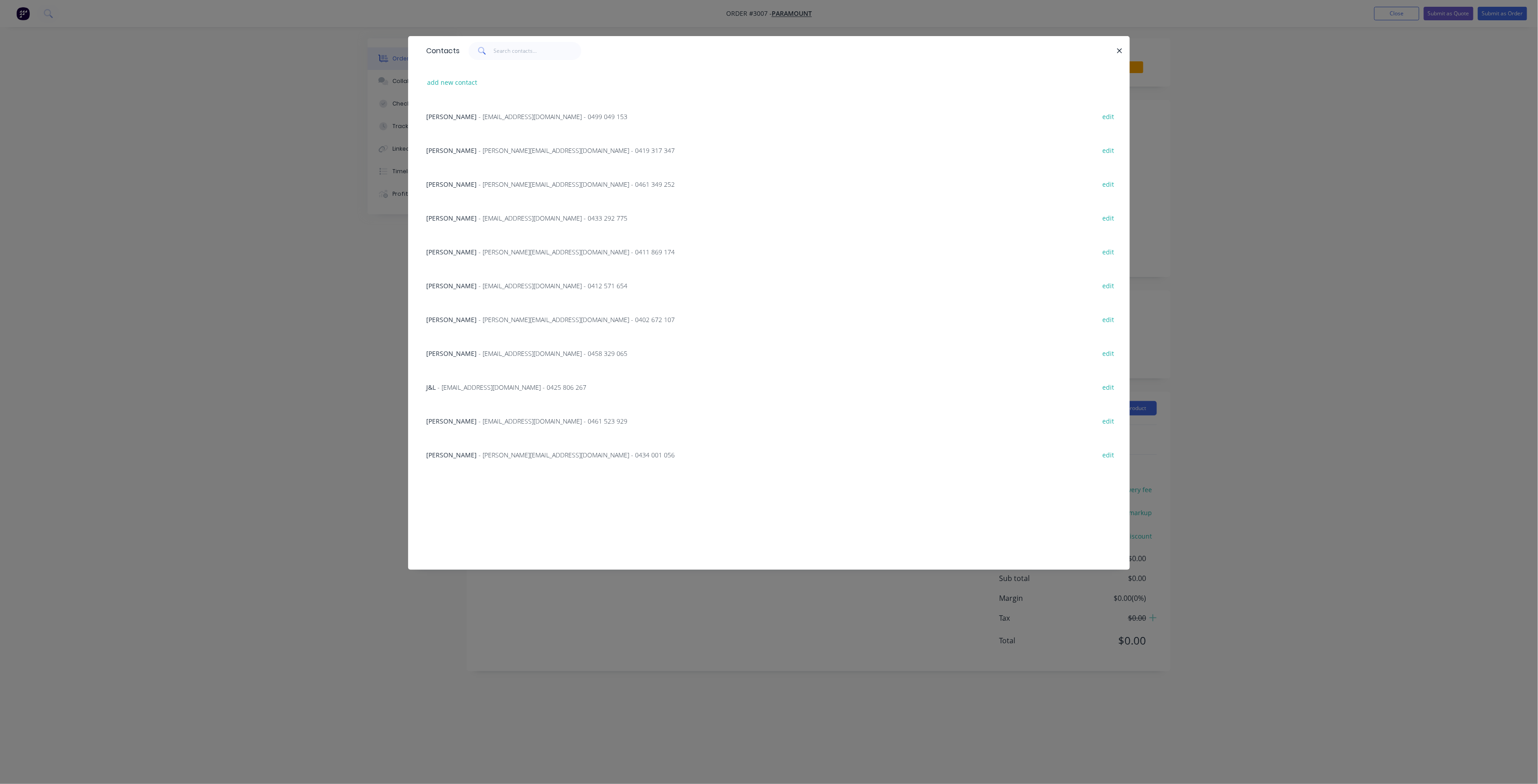
click at [509, 456] on span "- [PERSON_NAME][EMAIL_ADDRESS][DOMAIN_NAME] - 0434 001 056" at bounding box center [577, 455] width 196 height 8
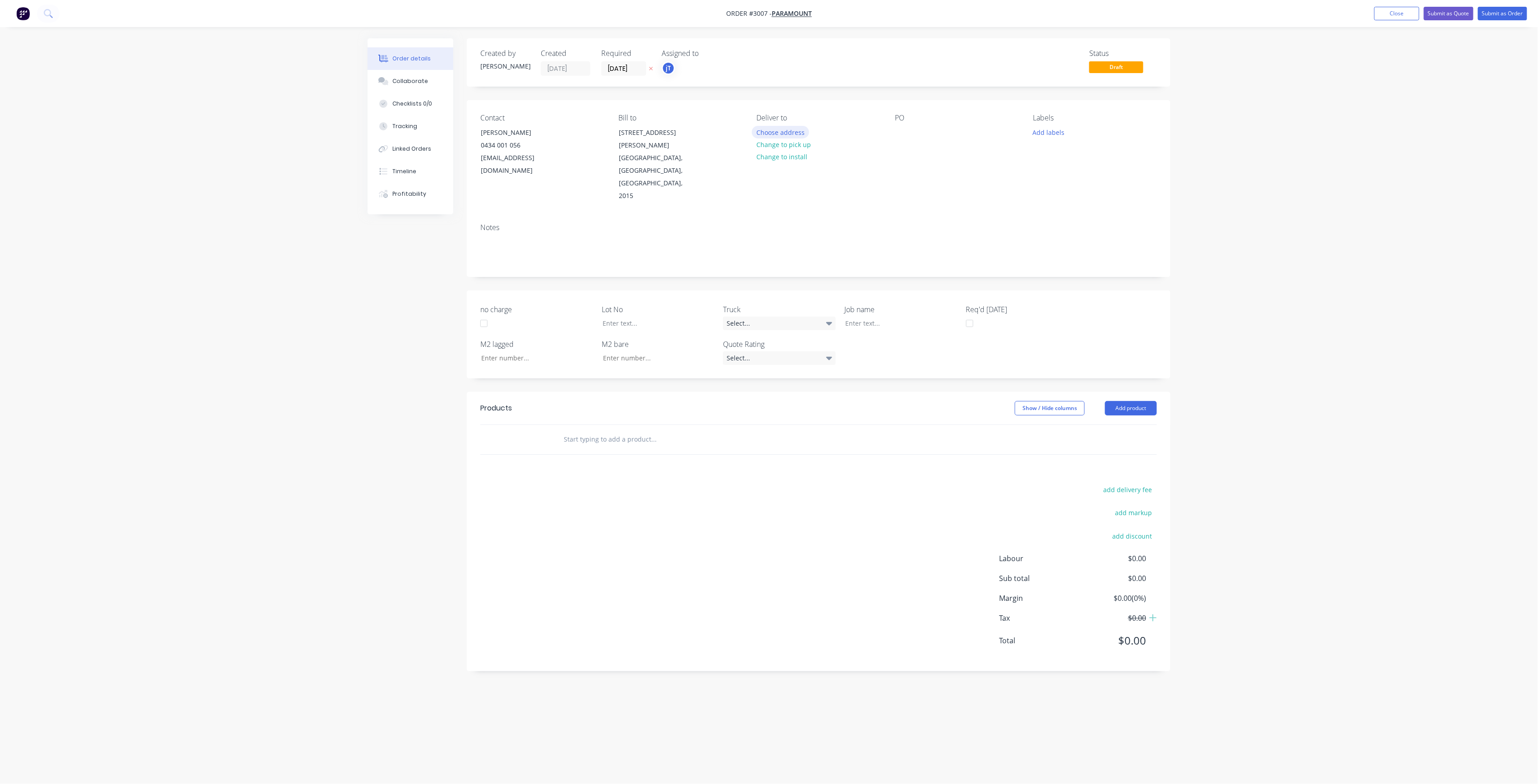
click at [793, 128] on button "Choose address" at bounding box center [781, 132] width 58 height 12
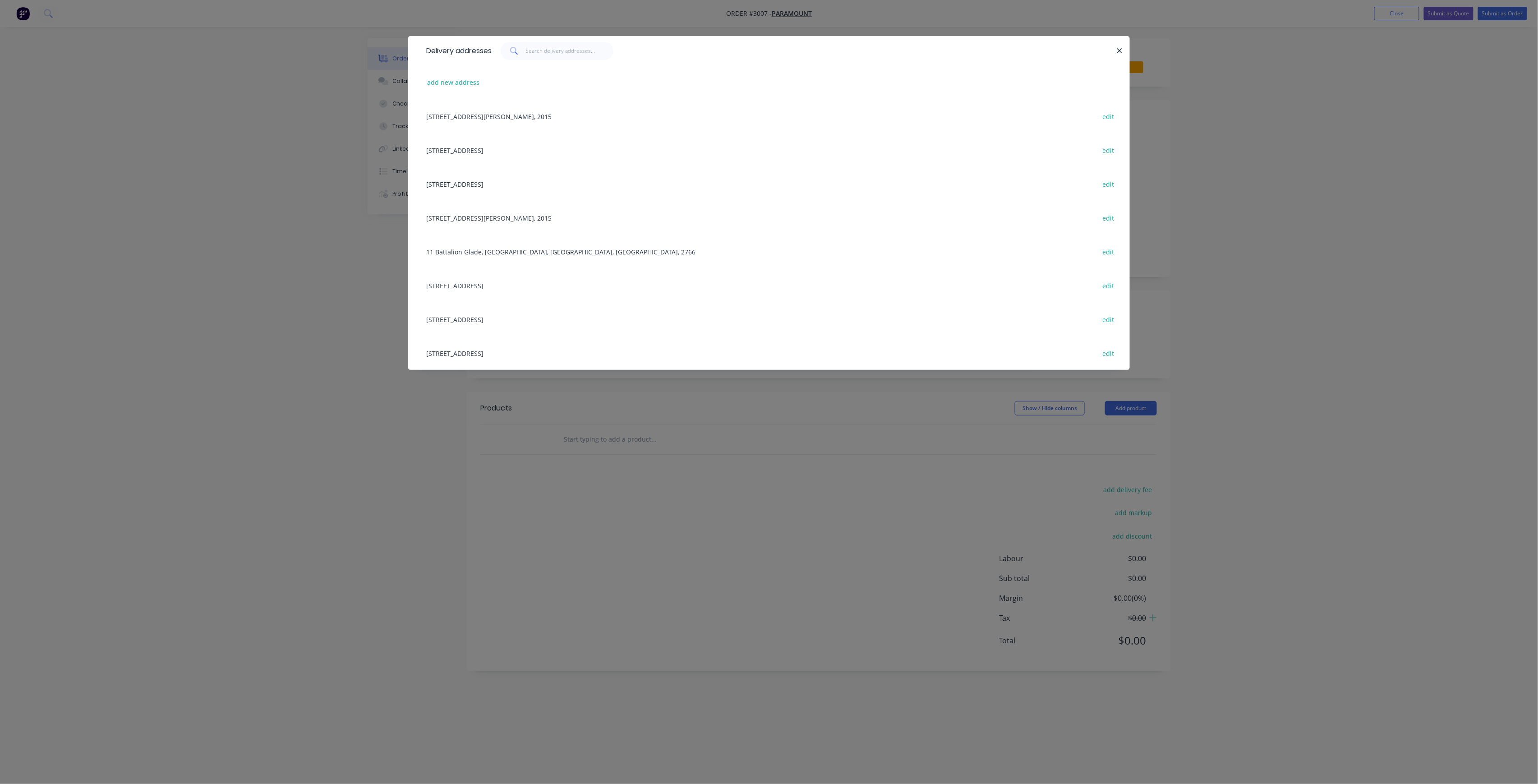
click at [571, 322] on div "[STREET_ADDRESS] edit" at bounding box center [769, 318] width 694 height 34
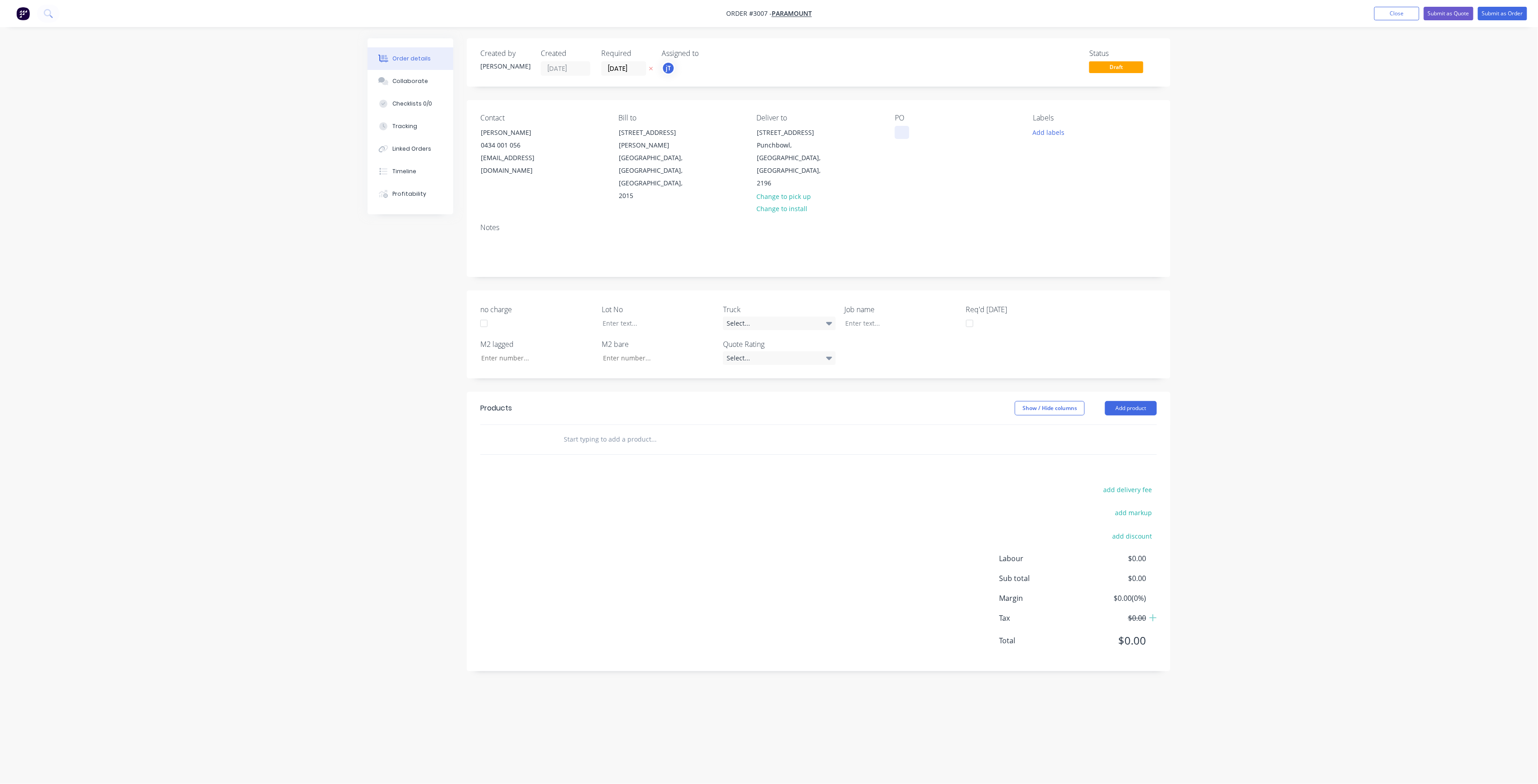
click at [905, 130] on div at bounding box center [901, 132] width 14 height 13
paste div
click at [1062, 135] on button "Add labels" at bounding box center [1048, 132] width 41 height 12
click at [1076, 154] on input "text" at bounding box center [1107, 158] width 94 height 18
click at [1062, 210] on div "LOT-511" at bounding box center [1072, 213] width 29 height 10
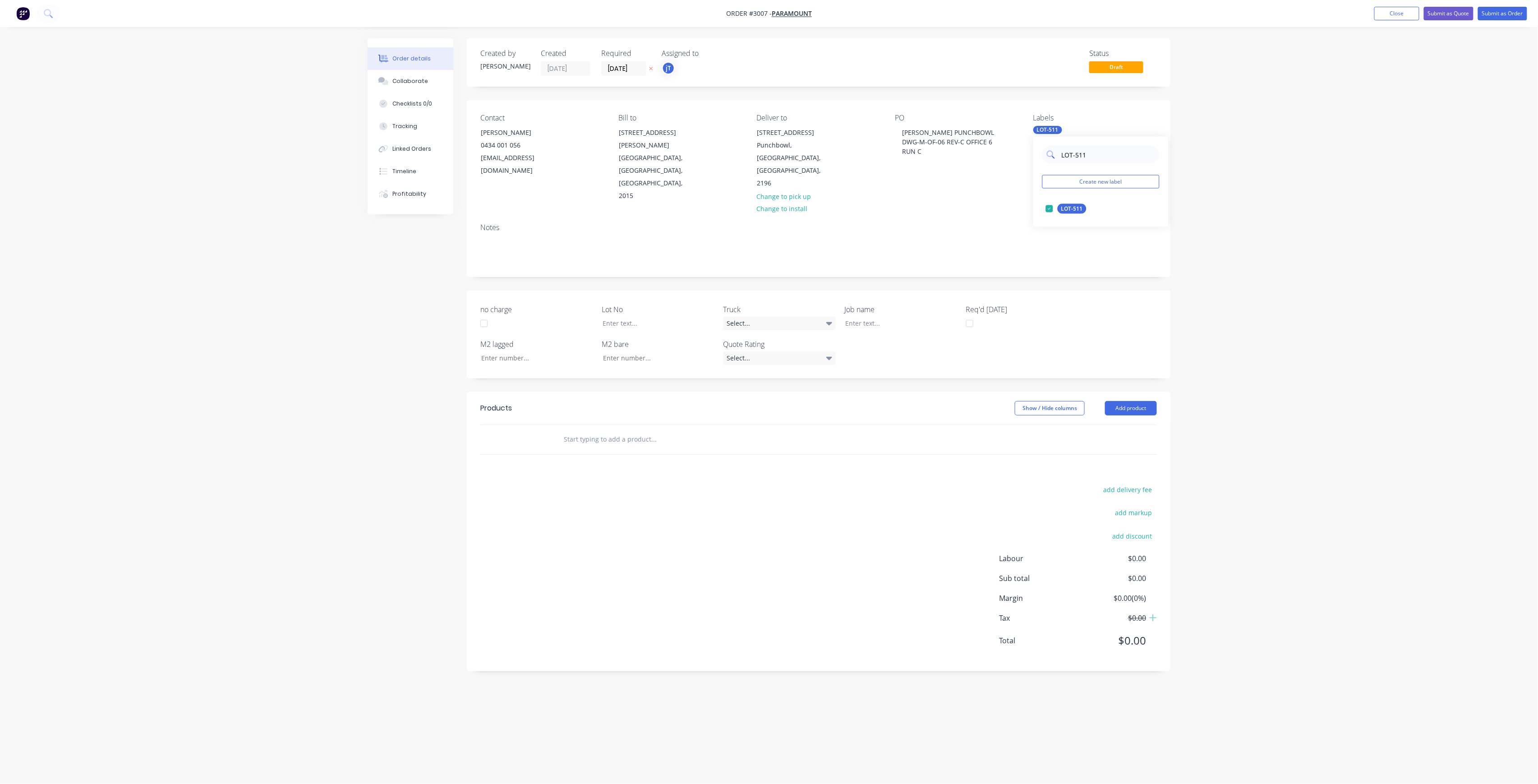
click at [1098, 161] on input "LOT-511" at bounding box center [1107, 154] width 94 height 18
drag, startPoint x: 1060, startPoint y: 161, endPoint x: 1026, endPoint y: 164, distance: 34.1
click at [1028, 166] on body "Order #3007 - Paramount Add product Close Submit as Quote Submit as Order Order…" at bounding box center [769, 392] width 1538 height 784
drag, startPoint x: 1088, startPoint y: 156, endPoint x: 1060, endPoint y: 152, distance: 28.3
click at [1061, 152] on input "LOT-511" at bounding box center [1107, 154] width 94 height 18
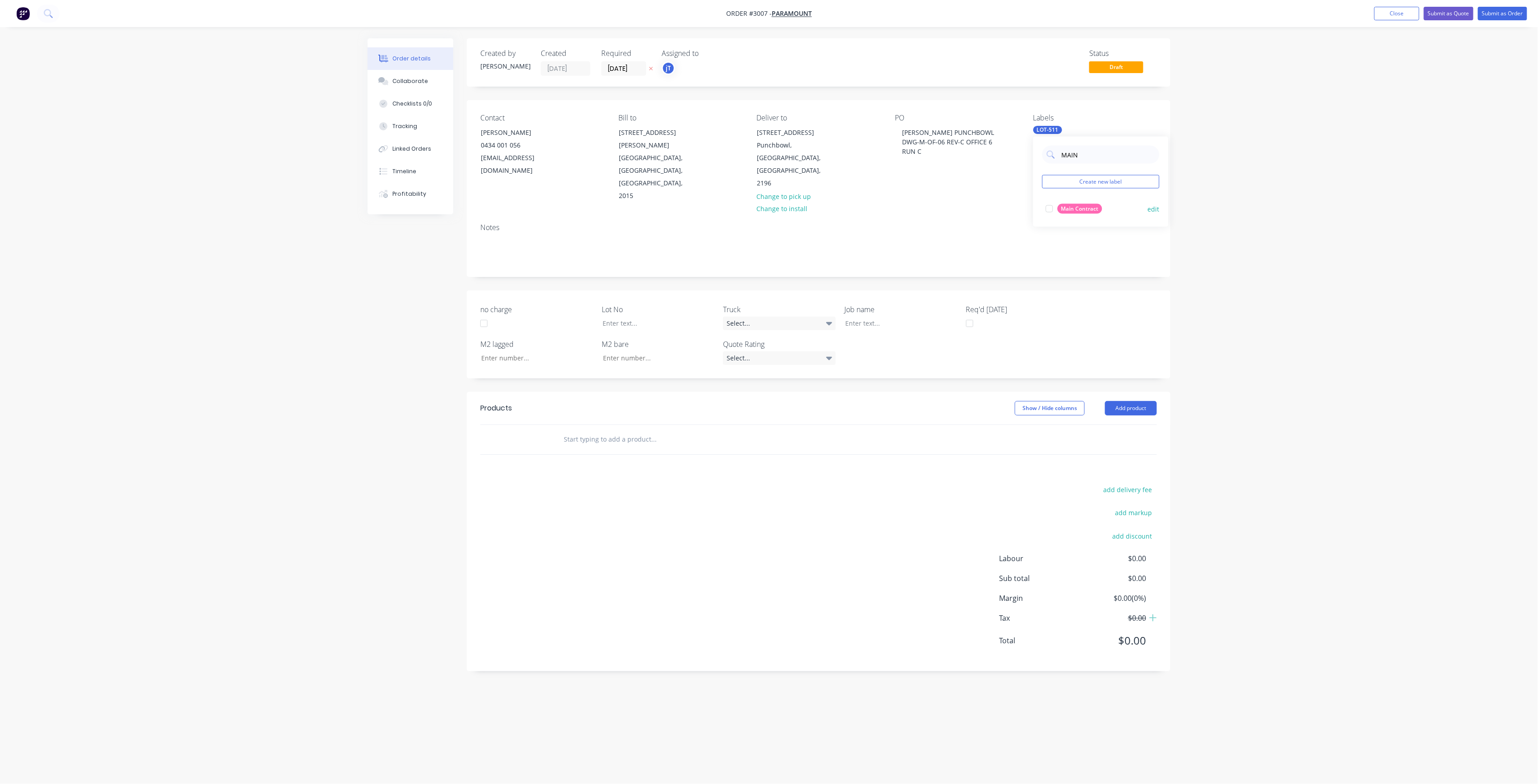
click at [1089, 211] on div "Main Contract" at bounding box center [1080, 209] width 45 height 10
drag, startPoint x: 1076, startPoint y: 158, endPoint x: 1061, endPoint y: 160, distance: 15.1
click at [1061, 160] on input "MAIN" at bounding box center [1107, 154] width 94 height 18
click at [1075, 239] on button "75INT" at bounding box center [1063, 245] width 41 height 12
click at [1075, 161] on input "75" at bounding box center [1107, 154] width 94 height 18
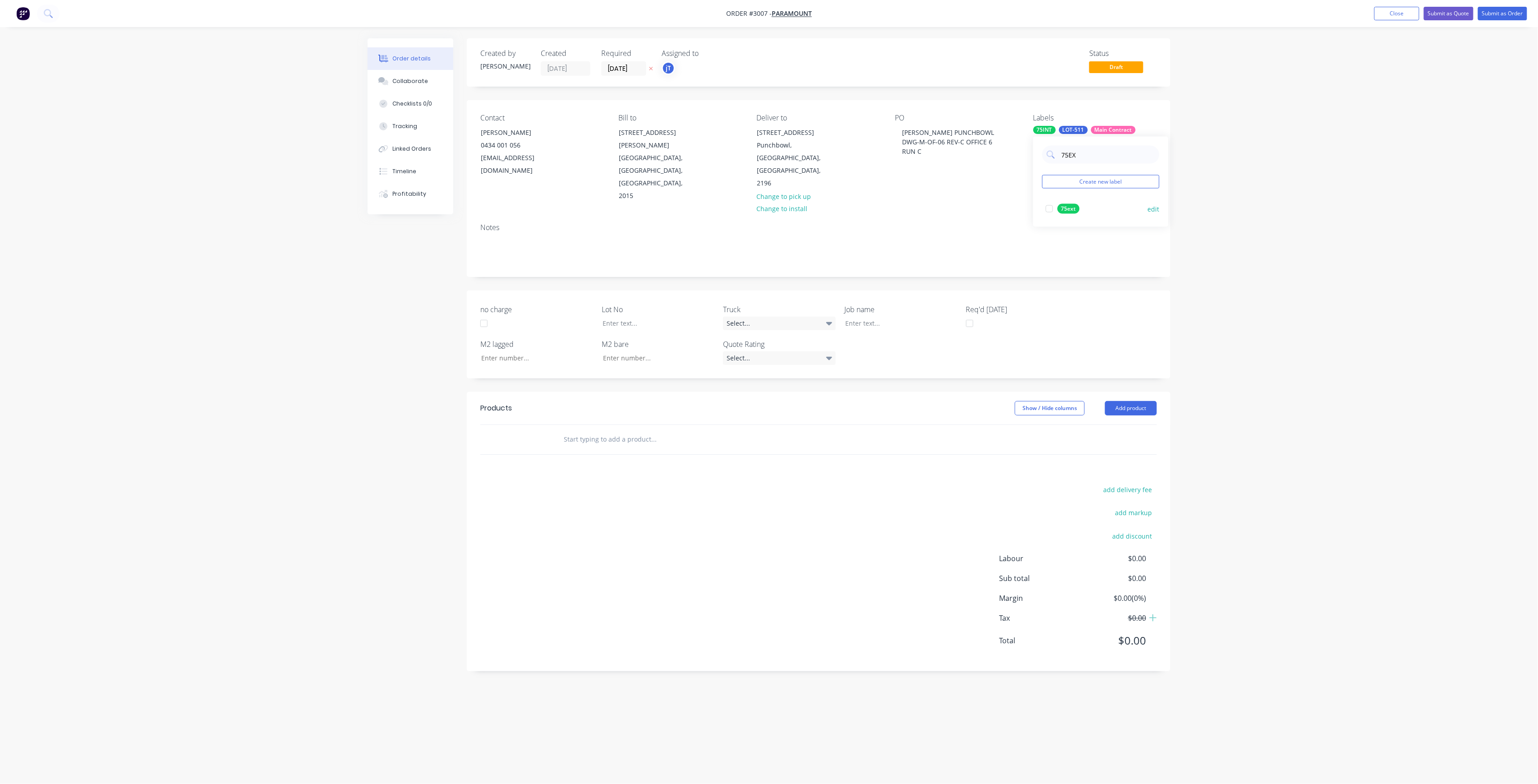
type input "75EX"
click at [1063, 208] on div "75ext" at bounding box center [1069, 209] width 22 height 10
click at [637, 430] on input "text" at bounding box center [653, 439] width 180 height 18
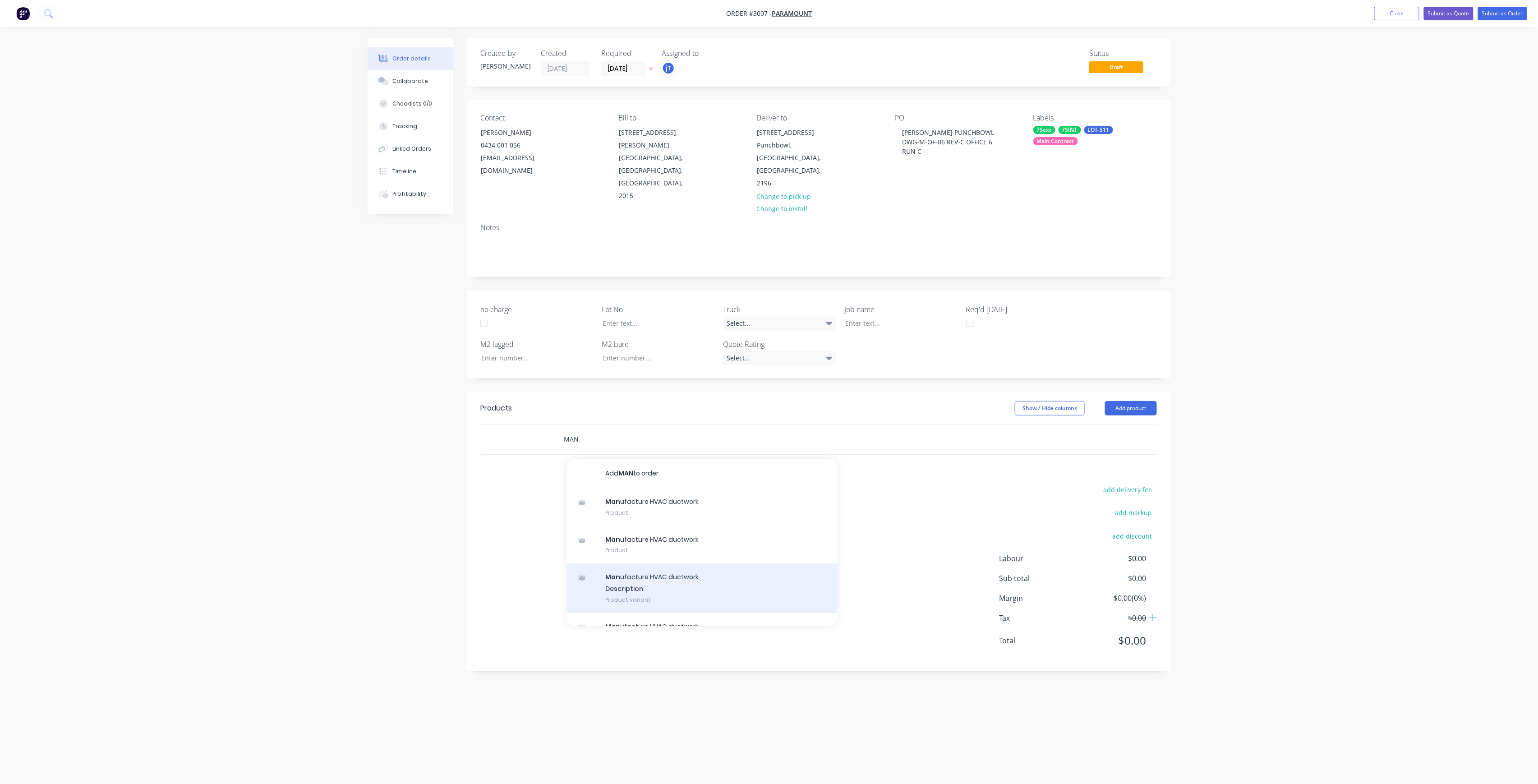
type input "MAN"
click at [674, 563] on div "Man ufacture HVAC ductwork Description Product variant" at bounding box center [702, 588] width 270 height 49
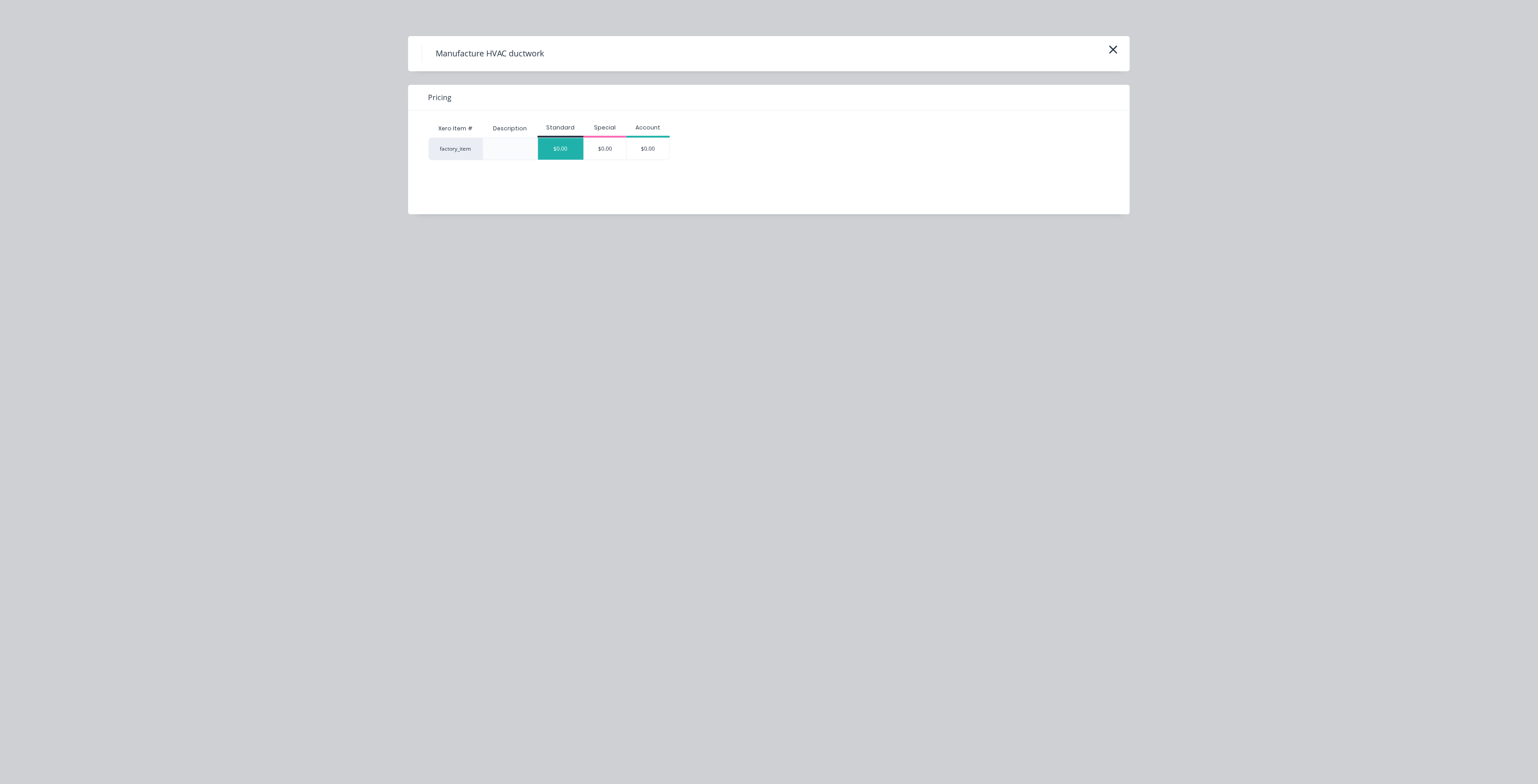
click at [558, 145] on div "$0.00" at bounding box center [560, 149] width 45 height 22
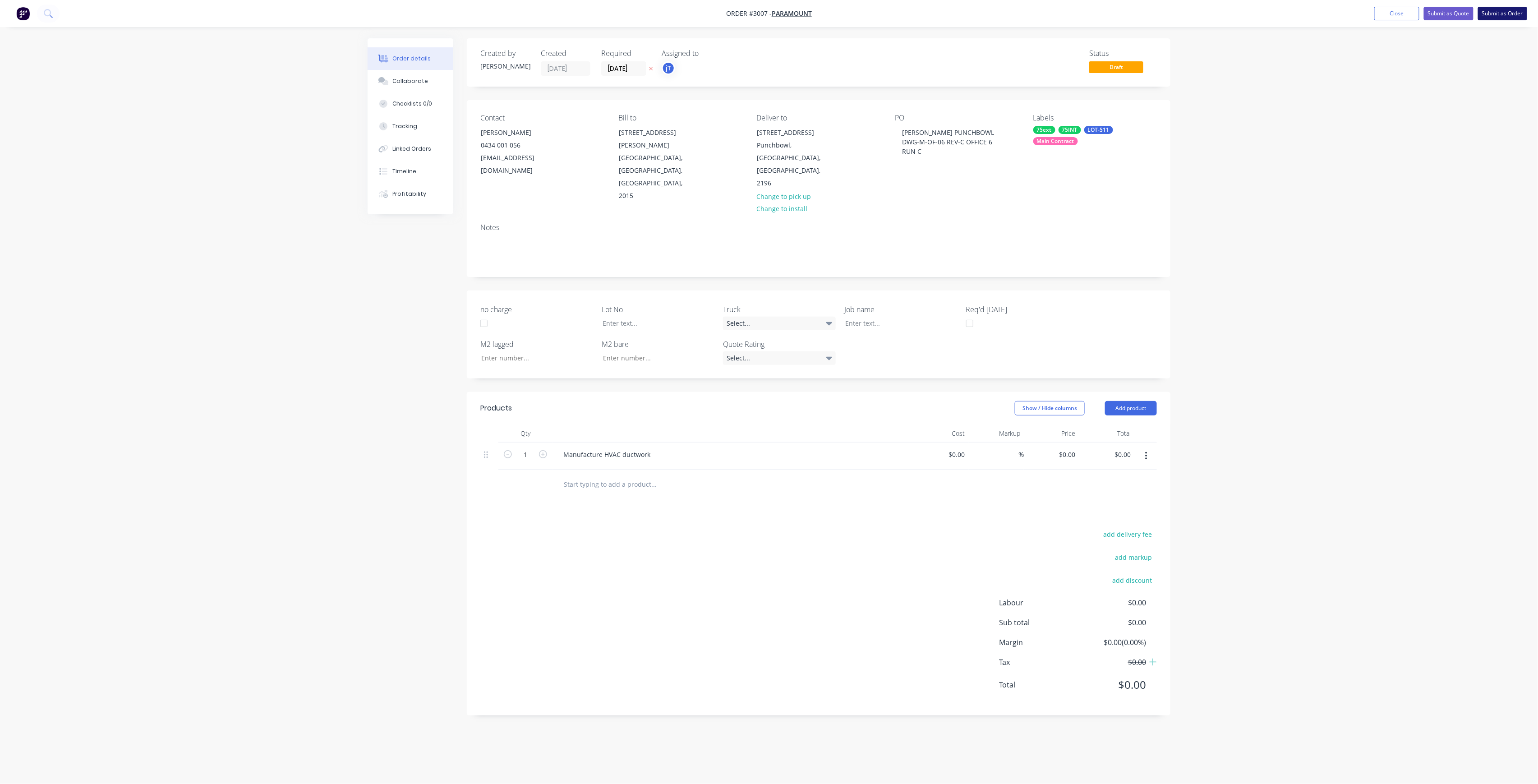
click at [1517, 15] on button "Submit as Order" at bounding box center [1502, 14] width 49 height 14
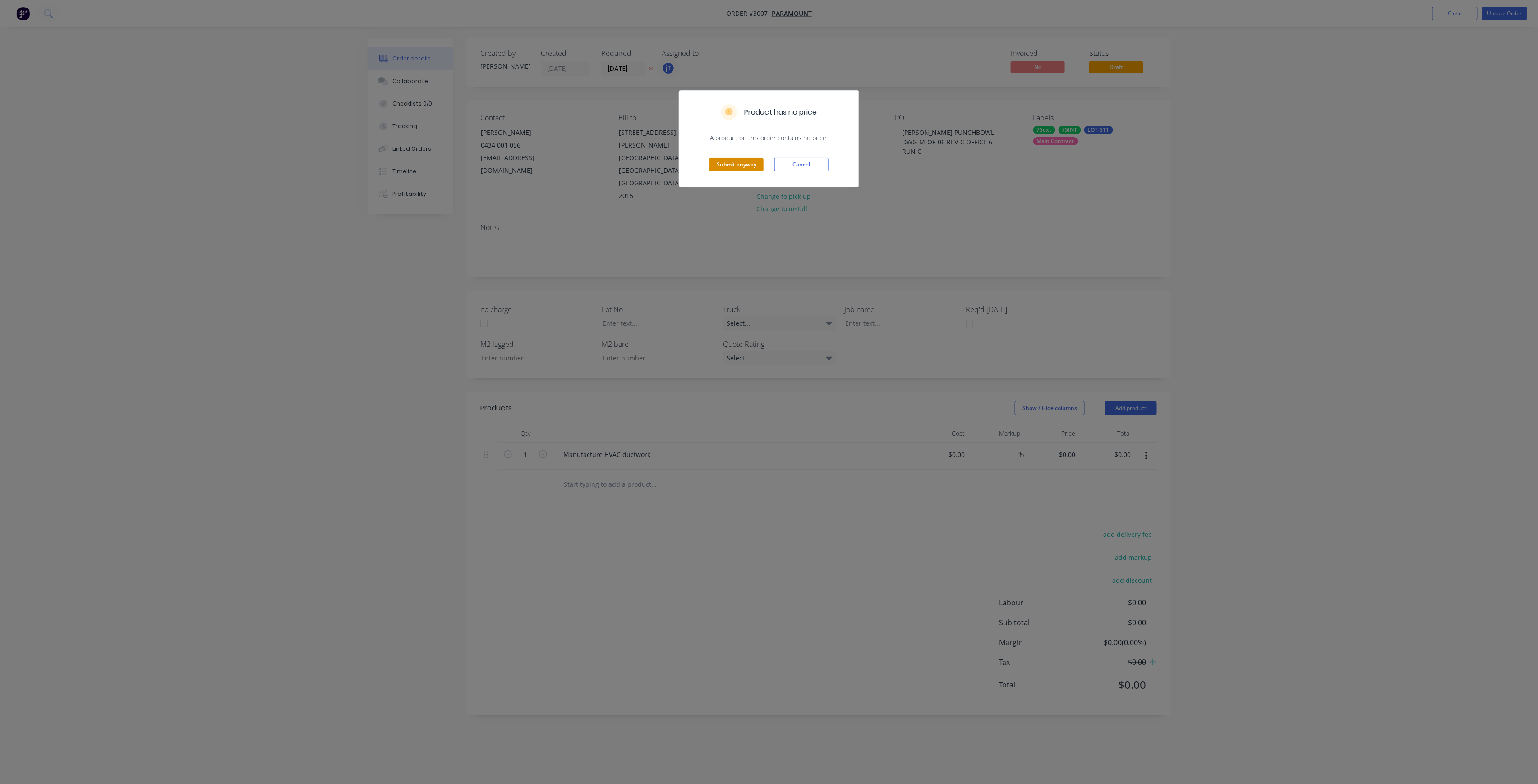
click at [741, 163] on button "Submit anyway" at bounding box center [736, 165] width 54 height 14
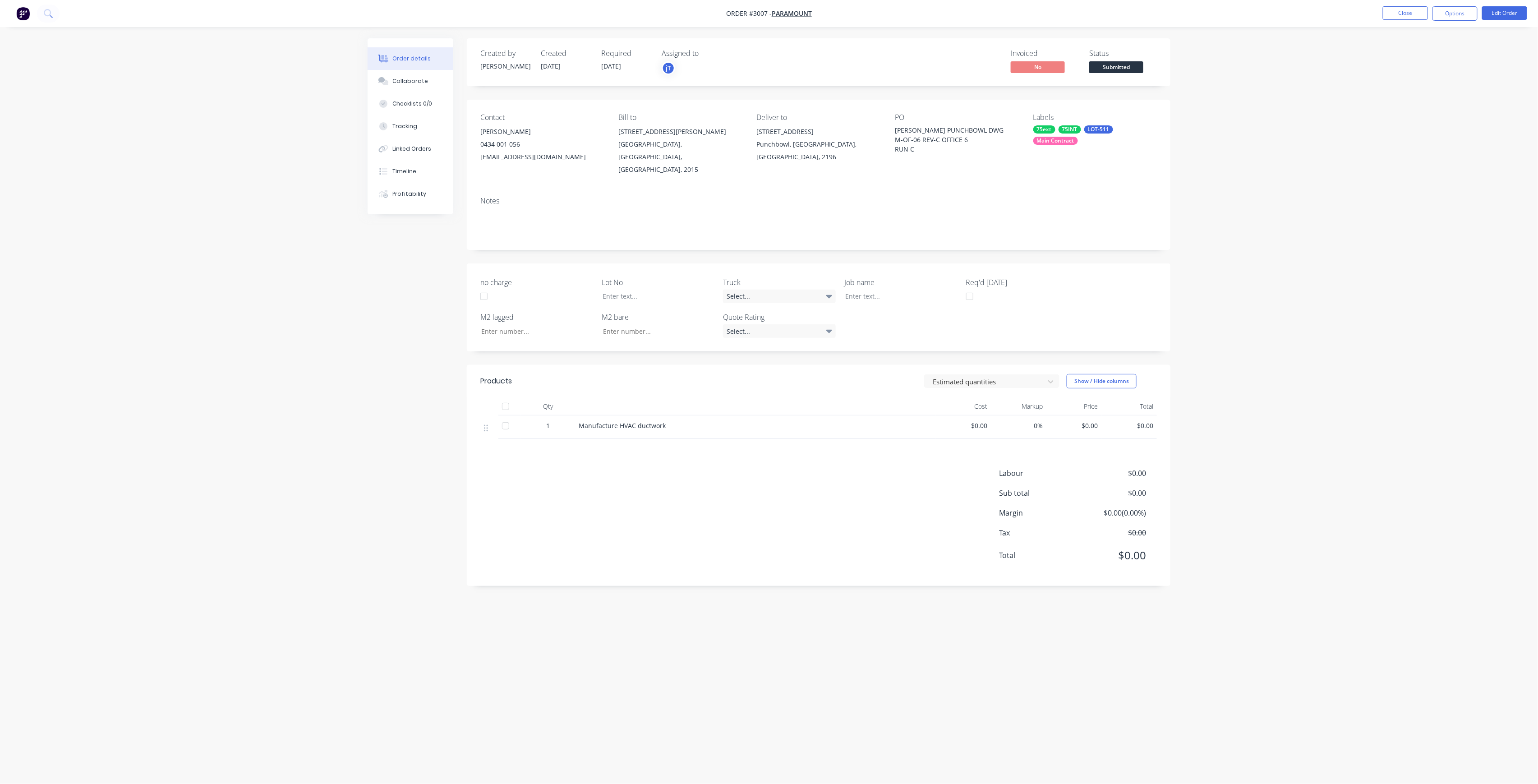
click at [1113, 73] on span "Submitted" at bounding box center [1116, 67] width 54 height 11
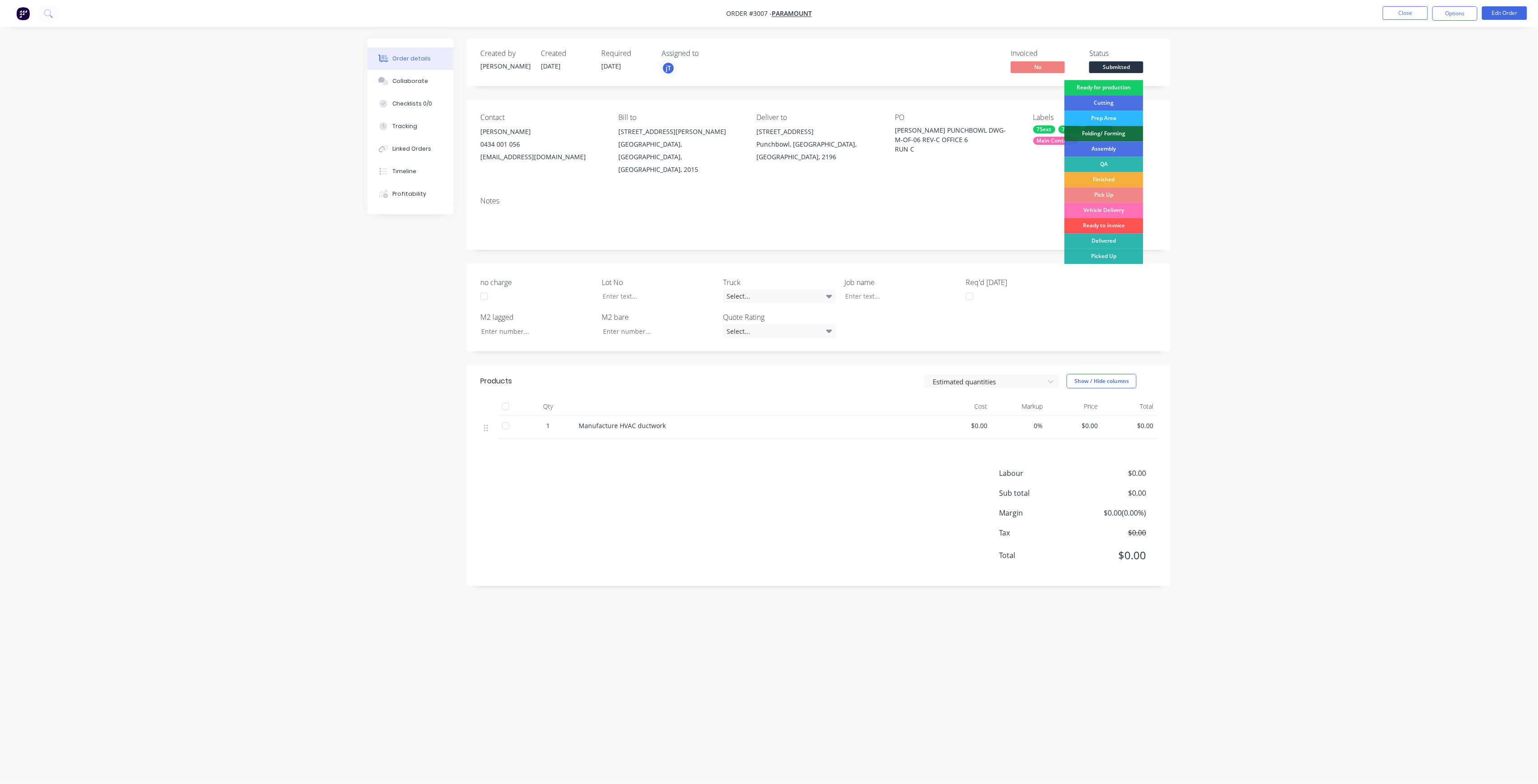
click at [1126, 89] on div "Ready for production" at bounding box center [1104, 87] width 79 height 15
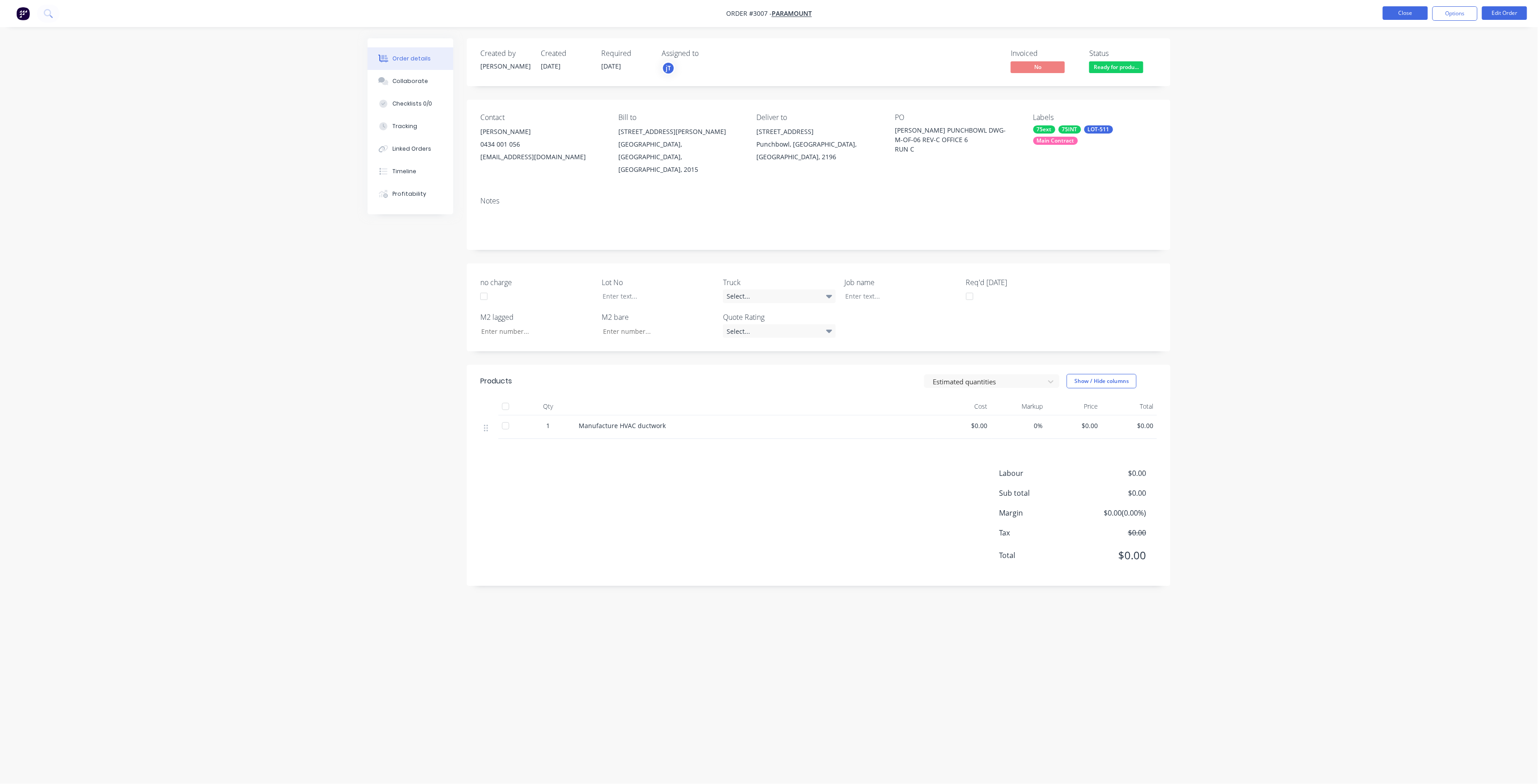
click at [1404, 13] on button "Close" at bounding box center [1406, 13] width 45 height 14
